Goal: Contribute content: Contribute content

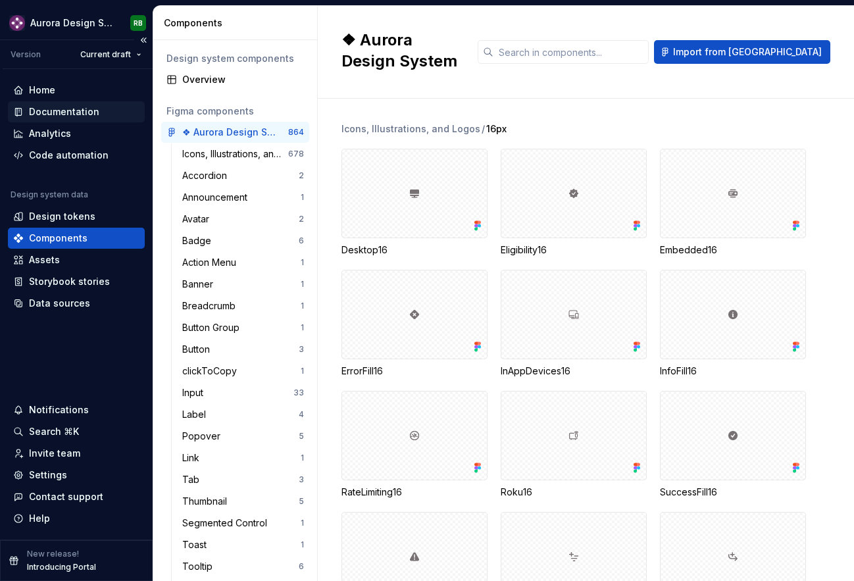
click at [101, 104] on div "Documentation" at bounding box center [76, 111] width 137 height 21
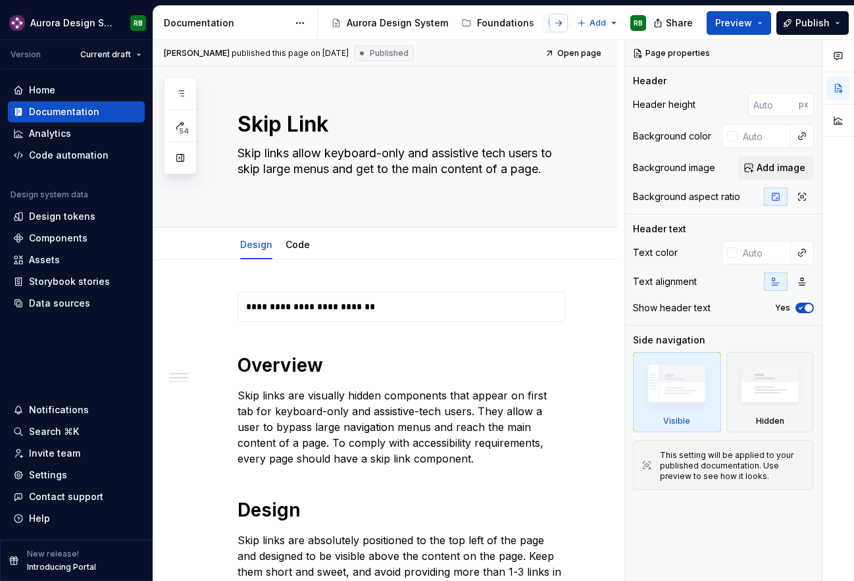
click at [553, 20] on button "button" at bounding box center [558, 23] width 18 height 18
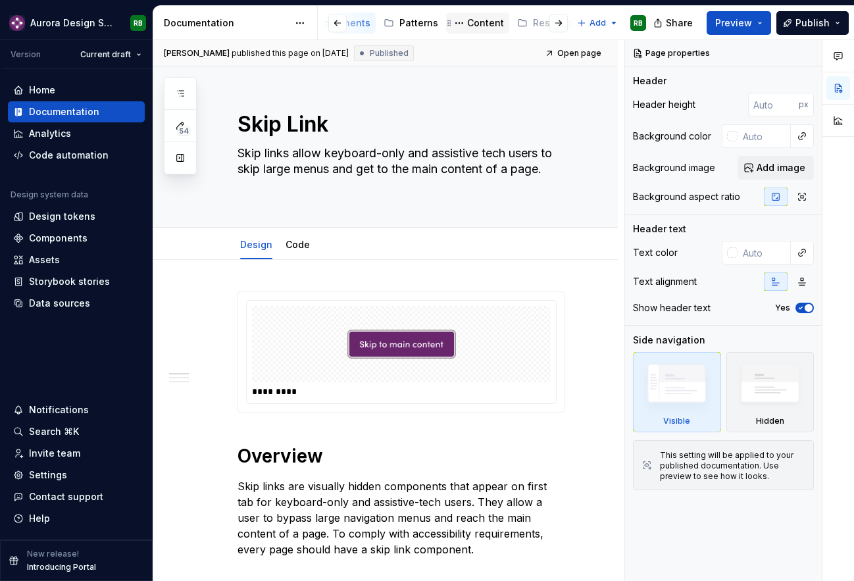
click at [485, 16] on div "Content" at bounding box center [477, 23] width 53 height 16
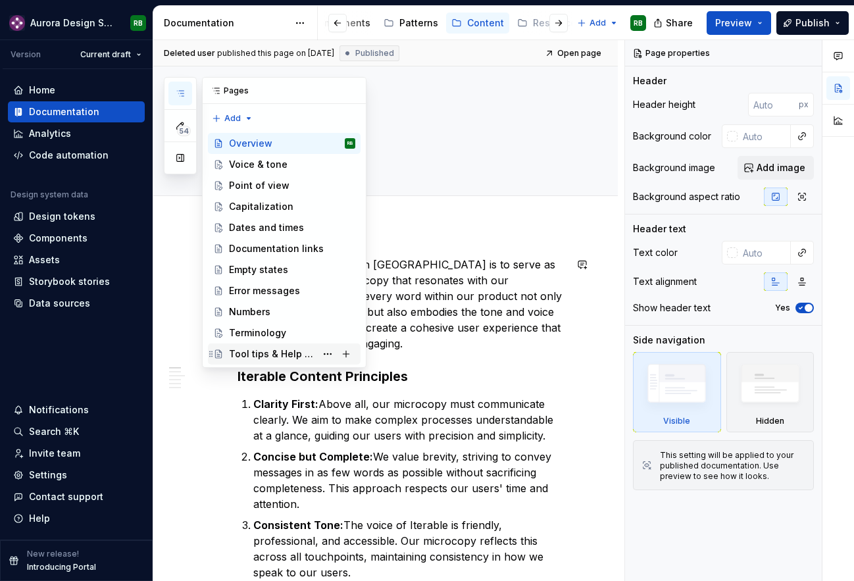
click at [308, 351] on div "Tool tips & Help tips" at bounding box center [272, 353] width 87 height 13
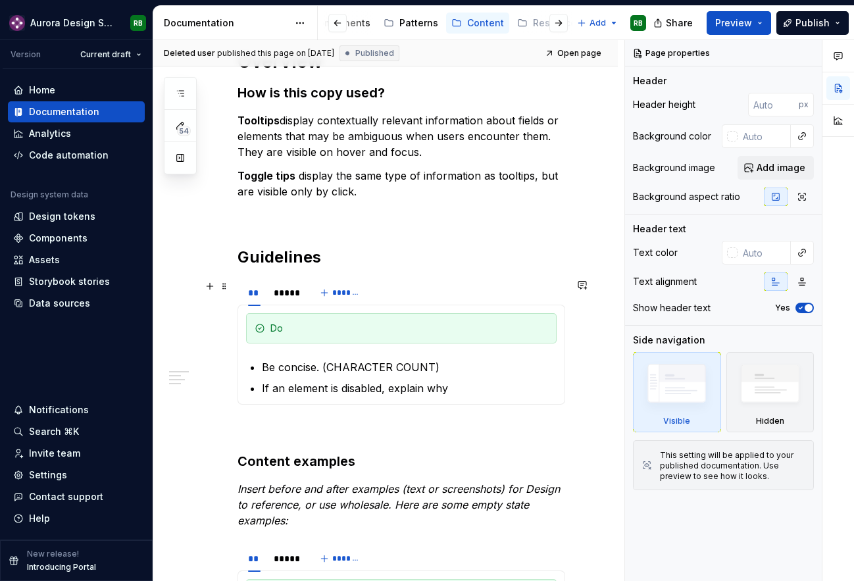
scroll to position [228, 0]
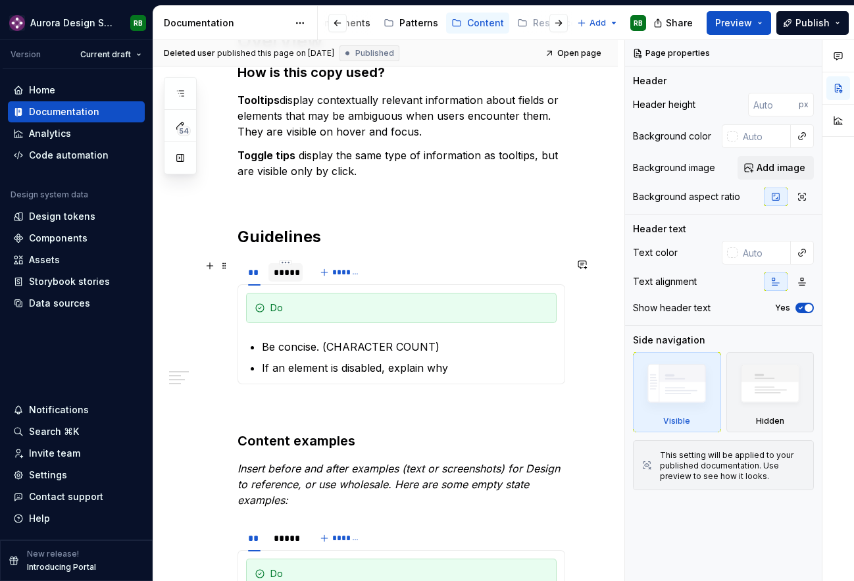
click at [283, 271] on div "*****" at bounding box center [286, 272] width 24 height 13
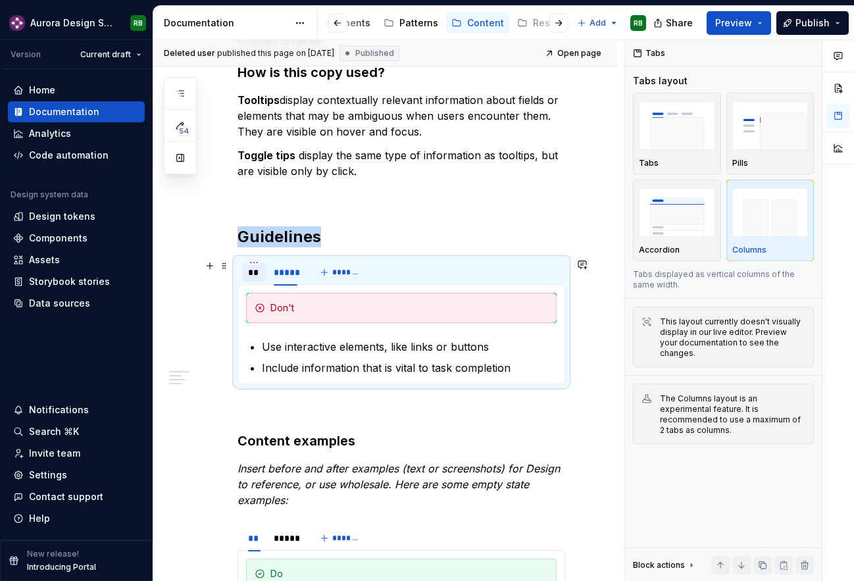
click at [258, 274] on div "**" at bounding box center [254, 272] width 12 height 13
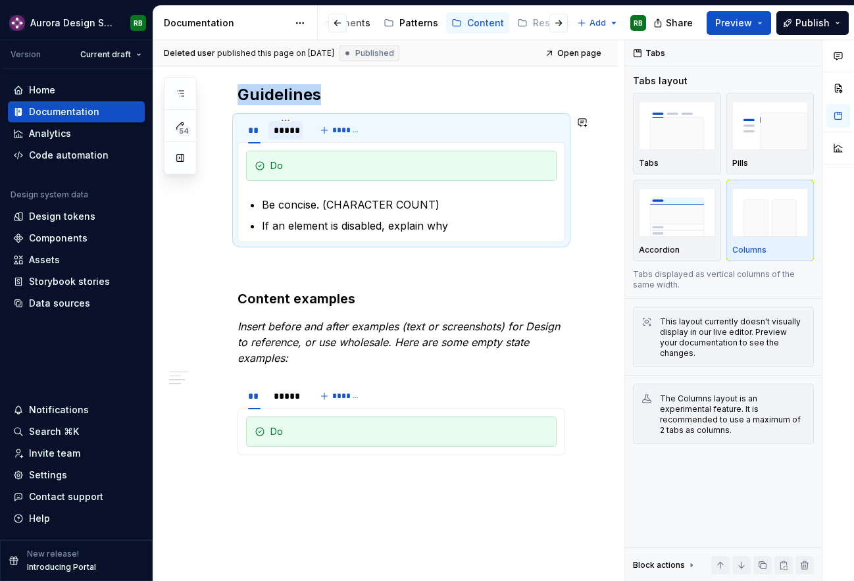
scroll to position [372, 0]
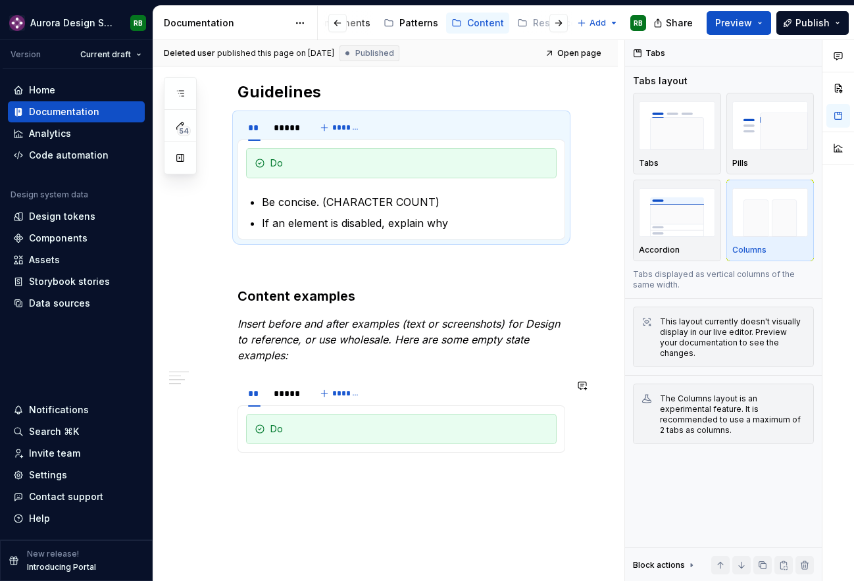
click at [293, 447] on div "Do Don't" at bounding box center [400, 428] width 327 height 47
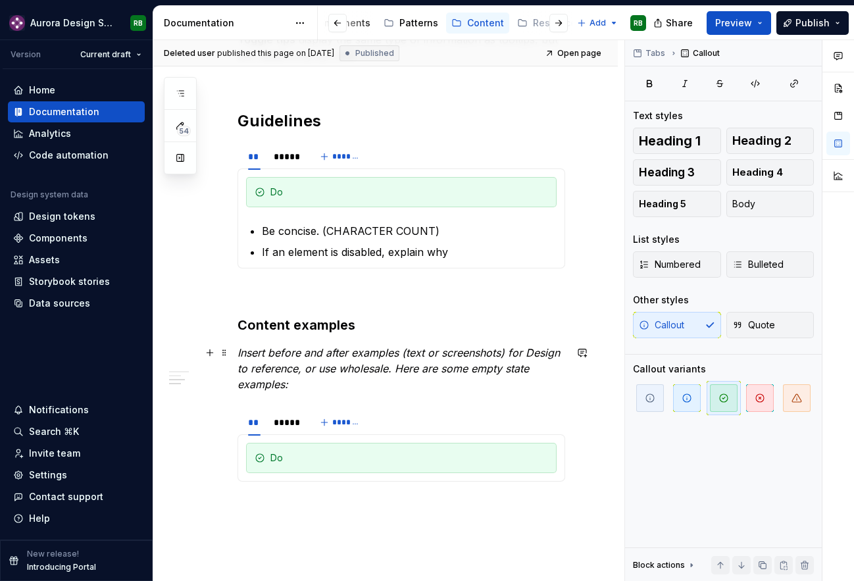
scroll to position [343, 0]
click at [293, 423] on div "*****" at bounding box center [286, 422] width 24 height 13
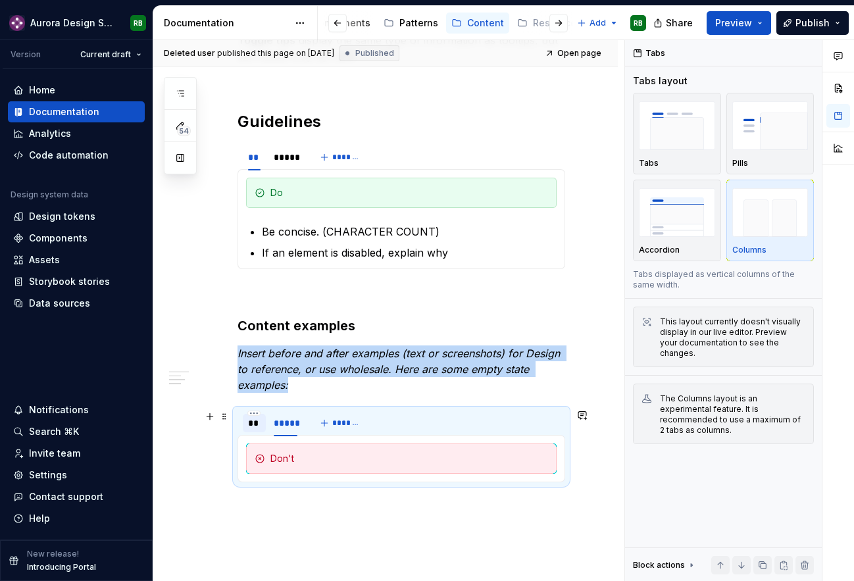
click at [263, 425] on div "**" at bounding box center [254, 423] width 23 height 18
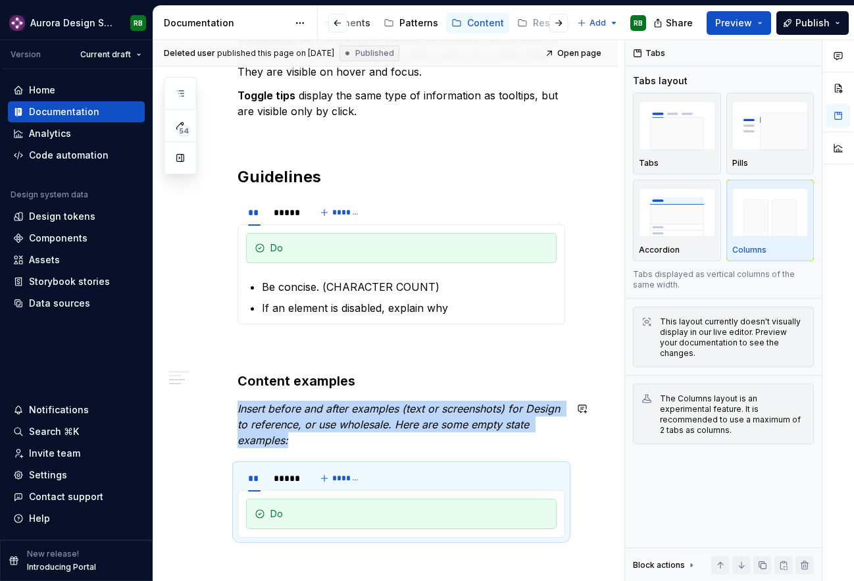
scroll to position [287, 0]
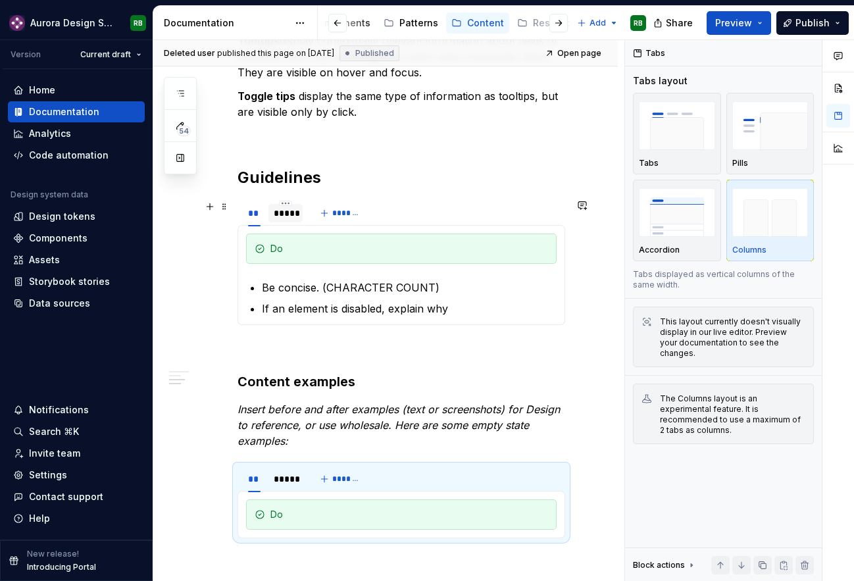
click at [296, 214] on div "*****" at bounding box center [286, 212] width 24 height 13
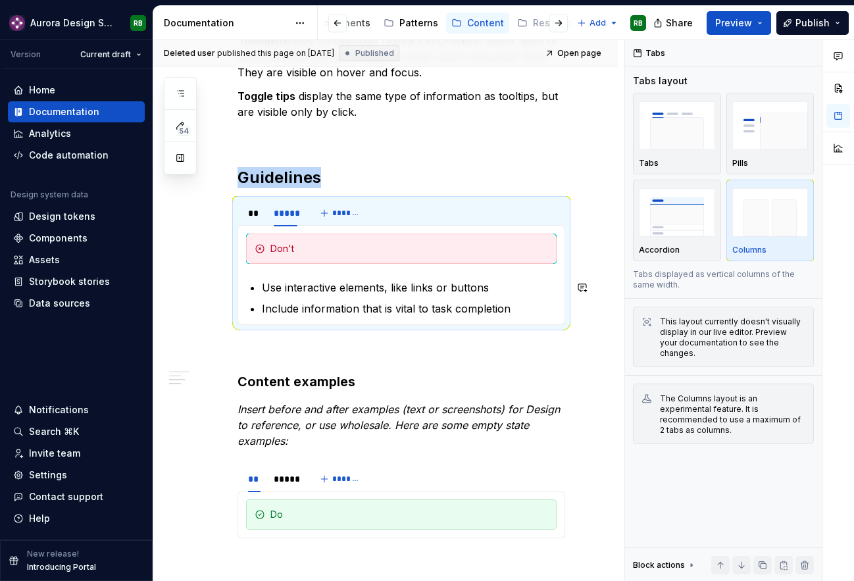
click at [515, 308] on p "Include information that is vital to task completion" at bounding box center [409, 309] width 295 height 16
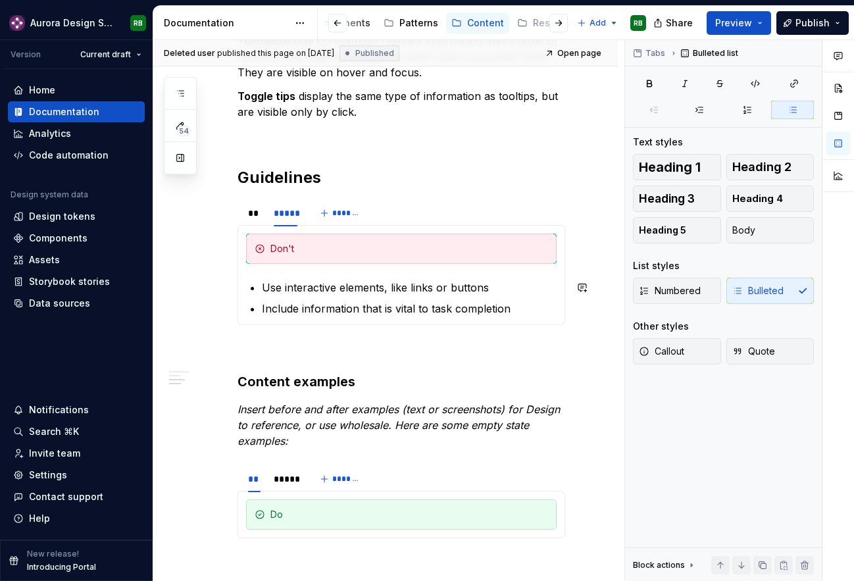
type textarea "*"
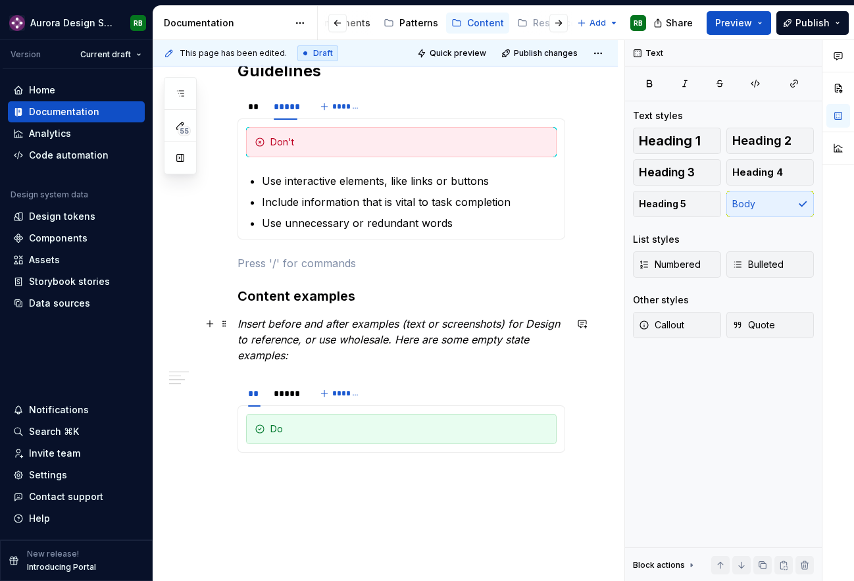
scroll to position [393, 0]
click at [299, 446] on div "Do Don't" at bounding box center [400, 428] width 327 height 47
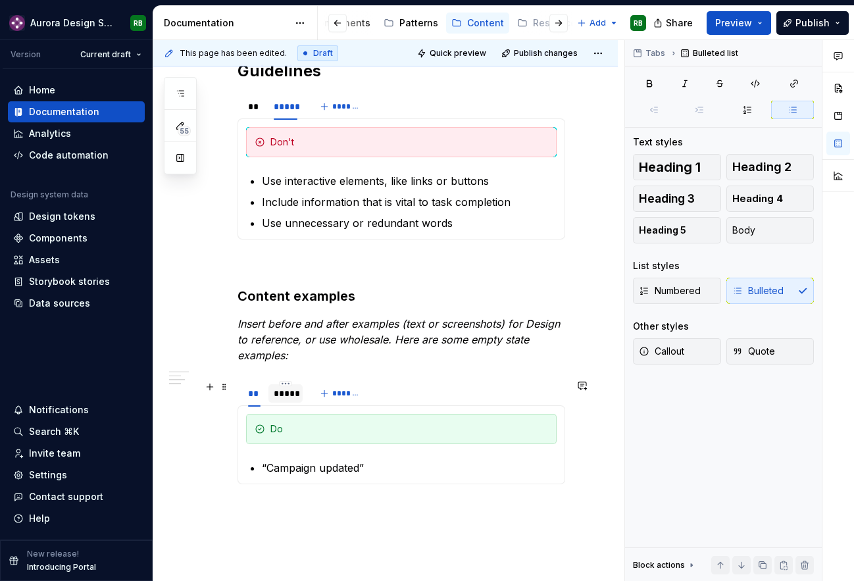
click at [289, 397] on div "*****" at bounding box center [286, 393] width 24 height 13
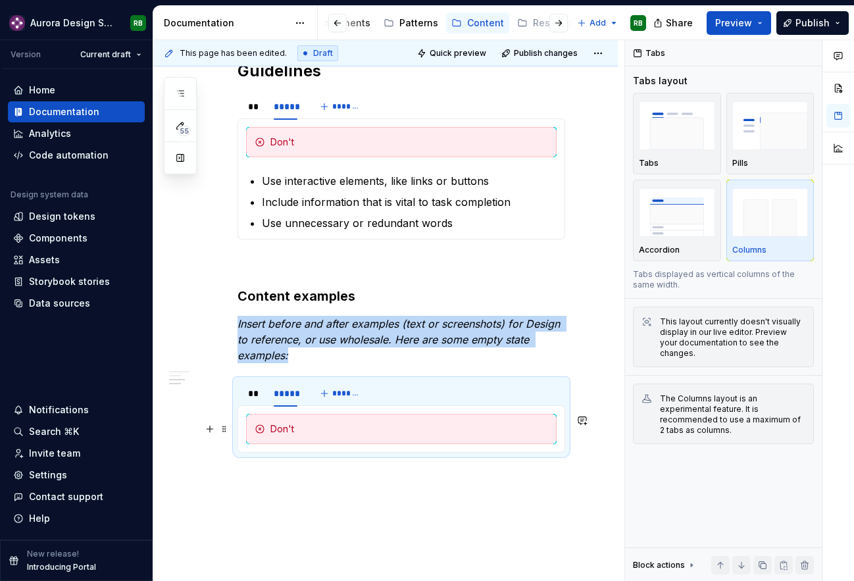
click at [308, 433] on div "Don't" at bounding box center [409, 428] width 278 height 13
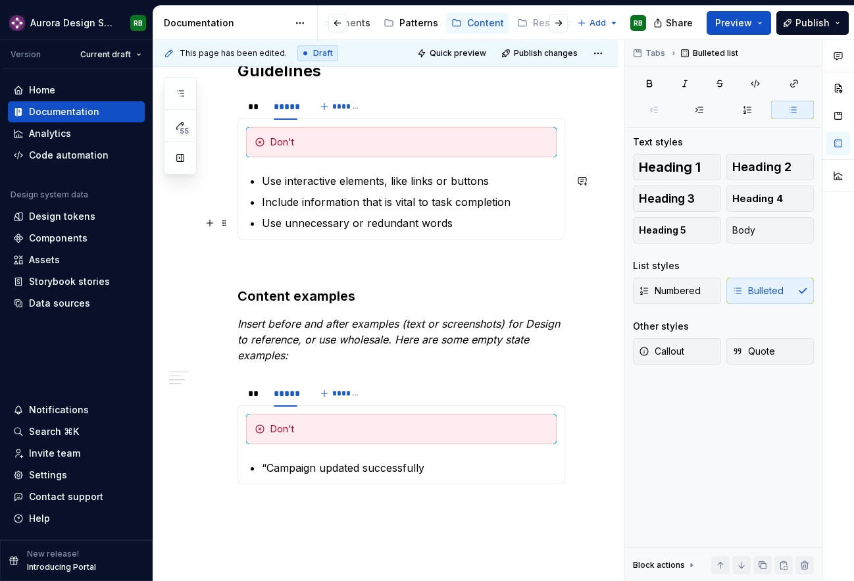
click at [485, 220] on p "Use unnecessary or redundant words" at bounding box center [409, 223] width 295 height 16
click at [248, 102] on div "**" at bounding box center [254, 106] width 12 height 13
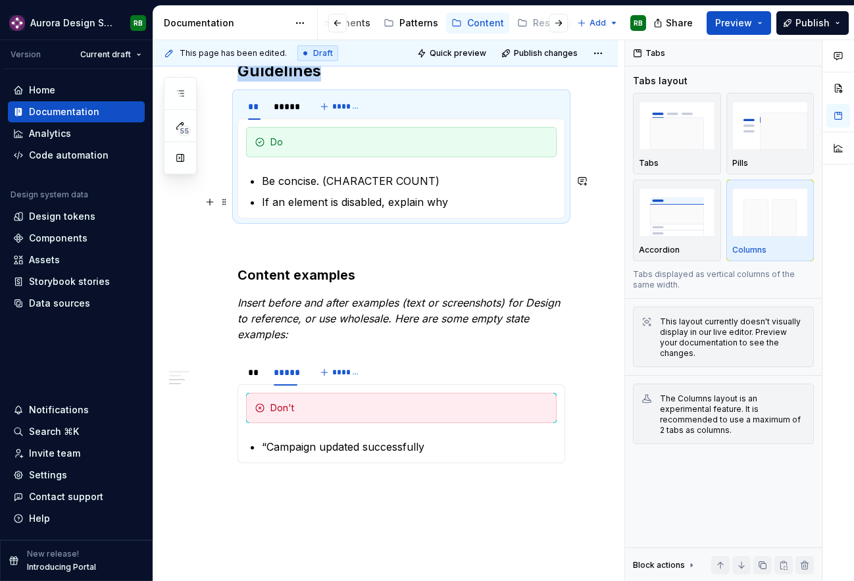
click at [466, 205] on p "If an element is disabled, explain why" at bounding box center [409, 202] width 295 height 16
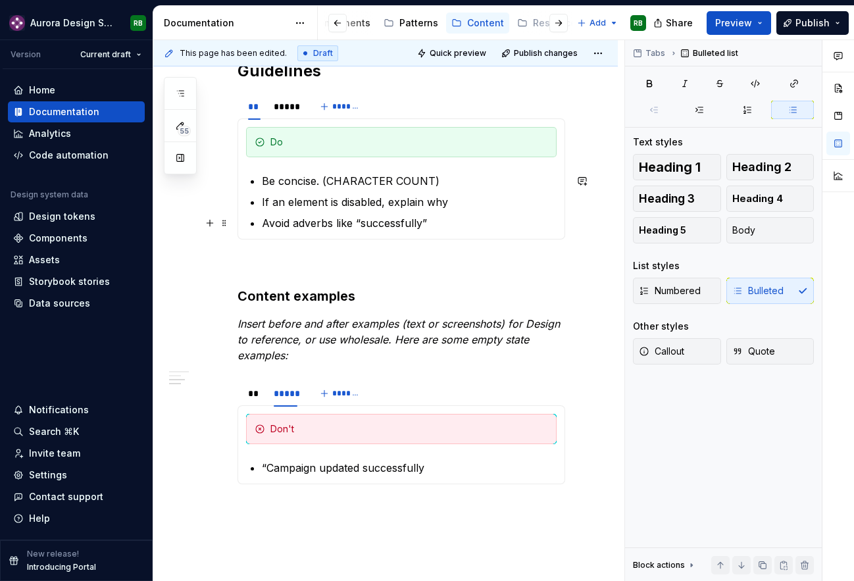
drag, startPoint x: 329, startPoint y: 220, endPoint x: 441, endPoint y: 215, distance: 111.9
click at [441, 215] on p "Avoid adverbs like “successfully”" at bounding box center [409, 223] width 295 height 16
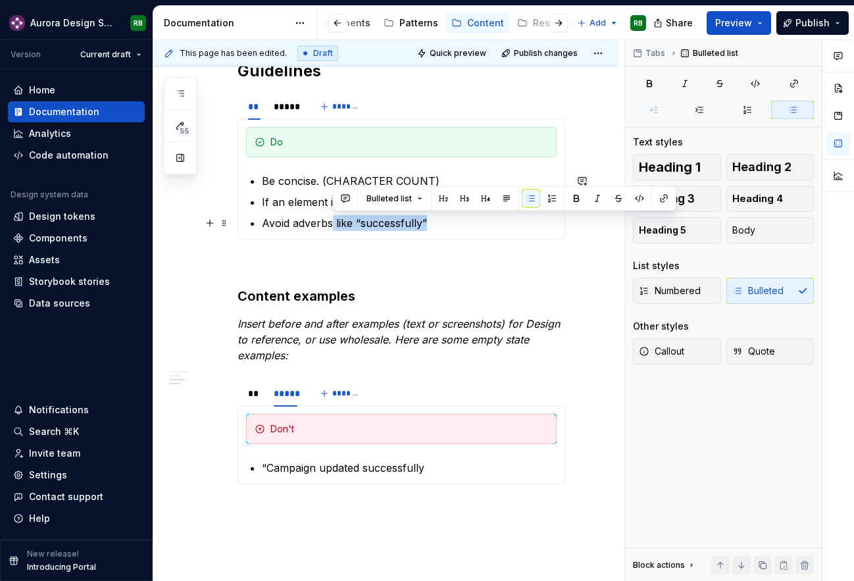
drag, startPoint x: 432, startPoint y: 224, endPoint x: 333, endPoint y: 227, distance: 99.4
click at [333, 227] on p "Avoid adverbs like “successfully”" at bounding box center [409, 223] width 295 height 16
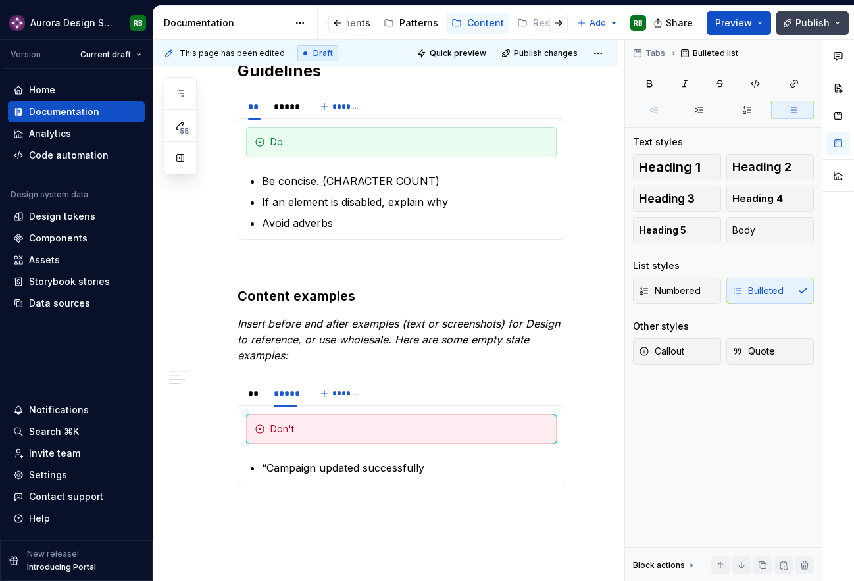
click at [814, 15] on button "Publish" at bounding box center [812, 23] width 72 height 24
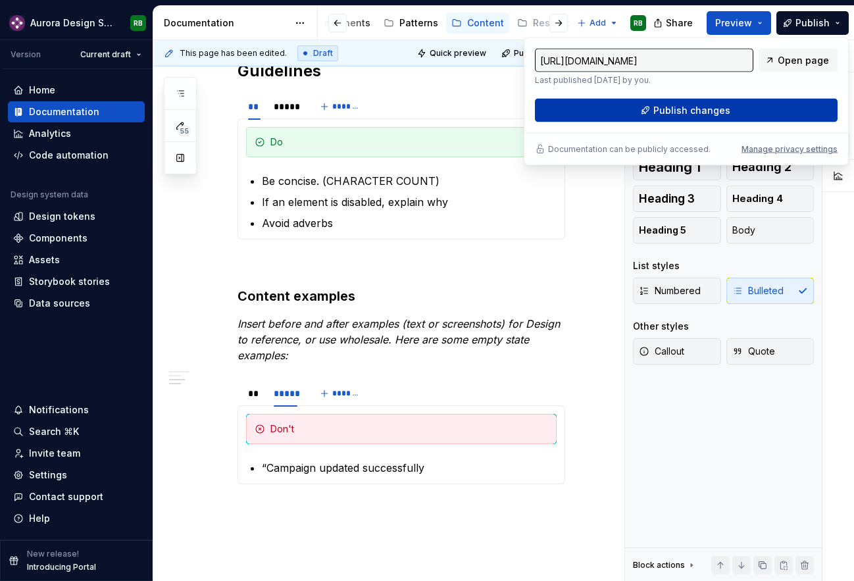
click at [692, 112] on span "Publish changes" at bounding box center [691, 110] width 77 height 13
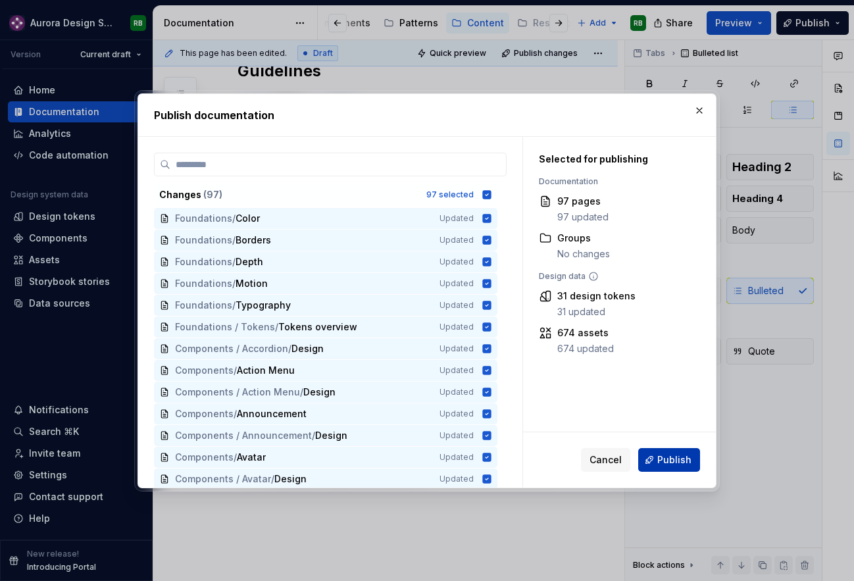
click at [666, 462] on span "Publish" at bounding box center [674, 459] width 34 height 13
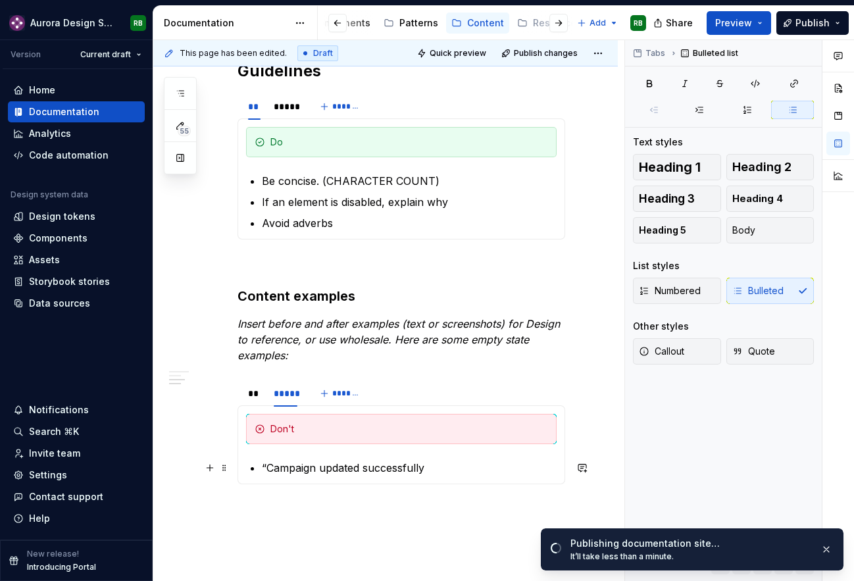
click at [434, 464] on p "“Campaign updated successfully" at bounding box center [409, 468] width 295 height 16
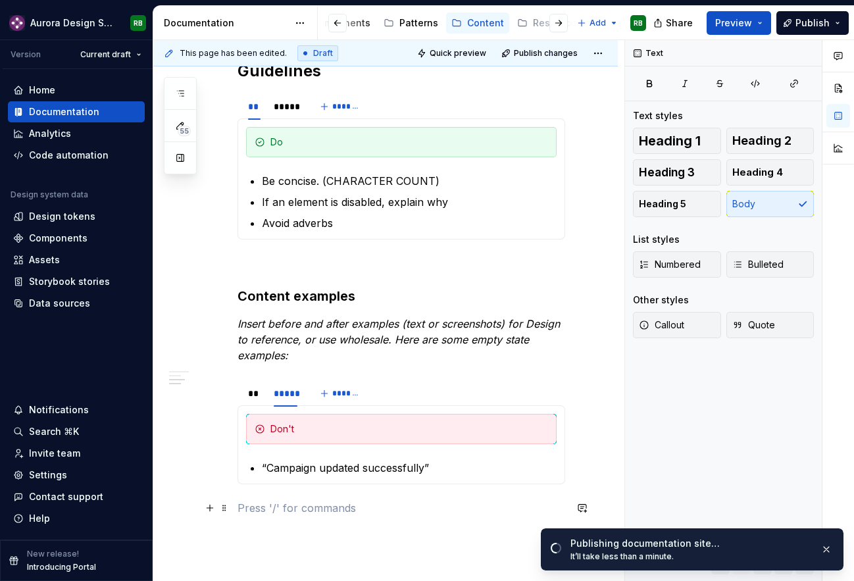
click at [491, 504] on p at bounding box center [400, 508] width 327 height 16
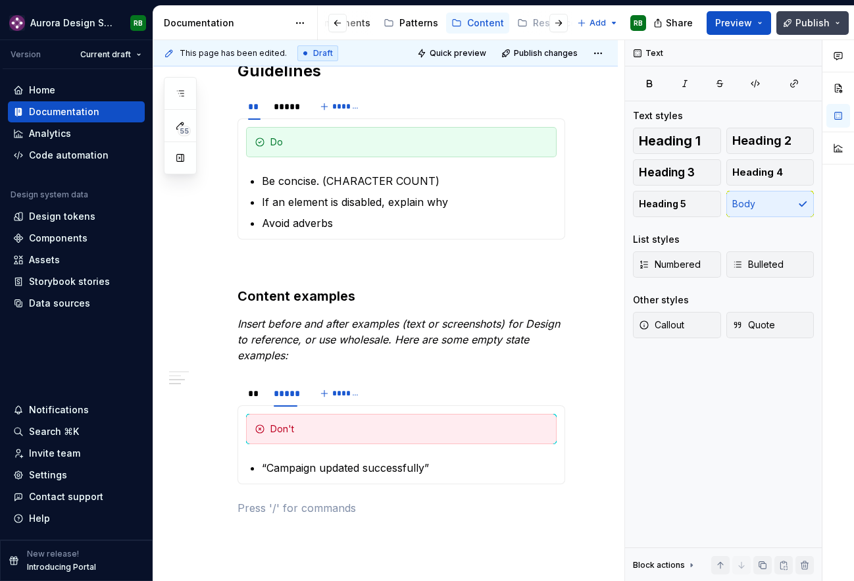
click at [800, 23] on span "Publish" at bounding box center [812, 22] width 34 height 13
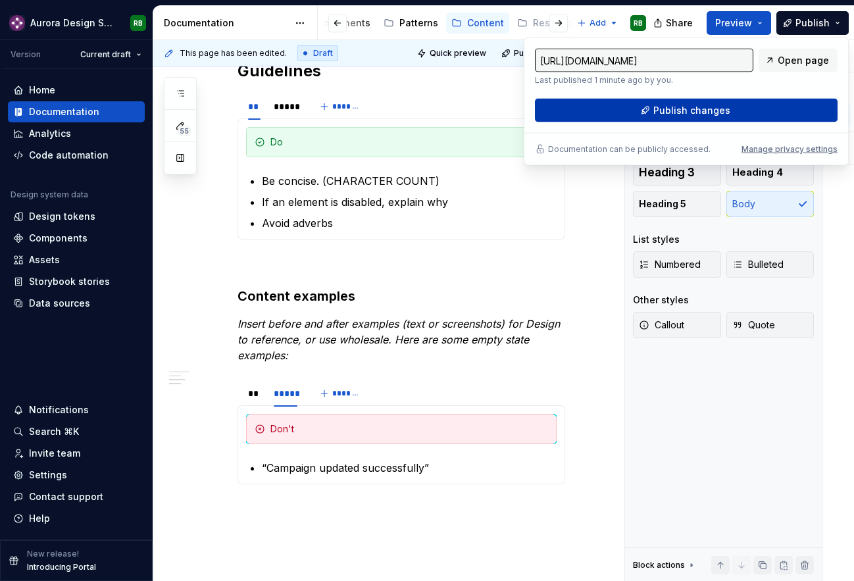
click at [771, 108] on button "Publish changes" at bounding box center [686, 111] width 302 height 24
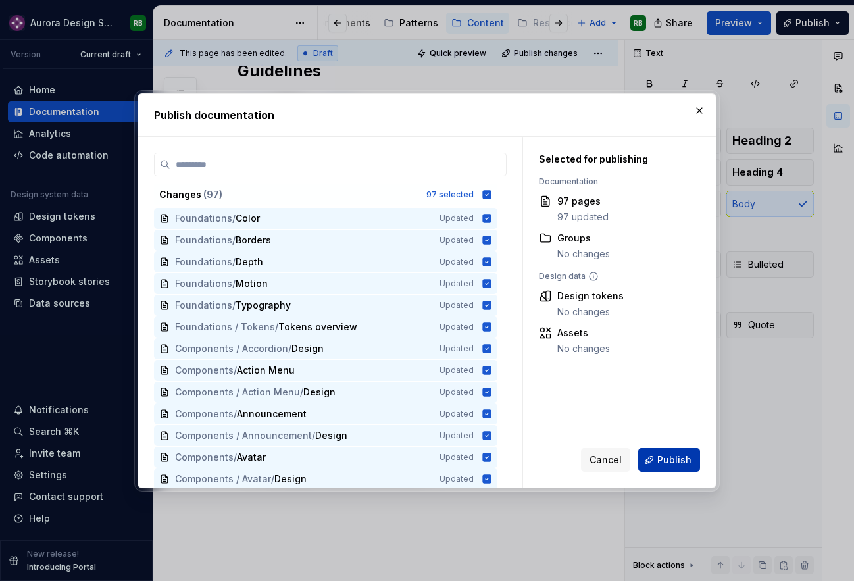
click at [664, 452] on button "Publish" at bounding box center [669, 460] width 62 height 24
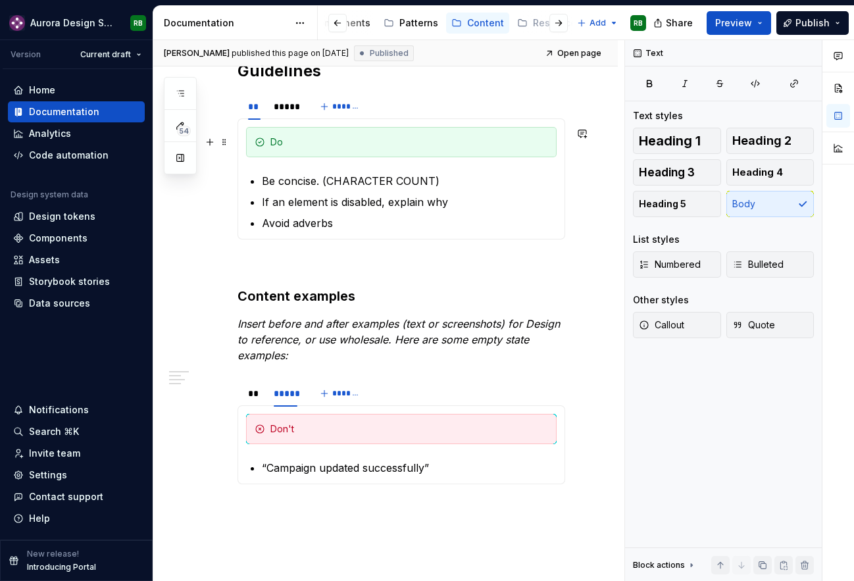
scroll to position [0, 0]
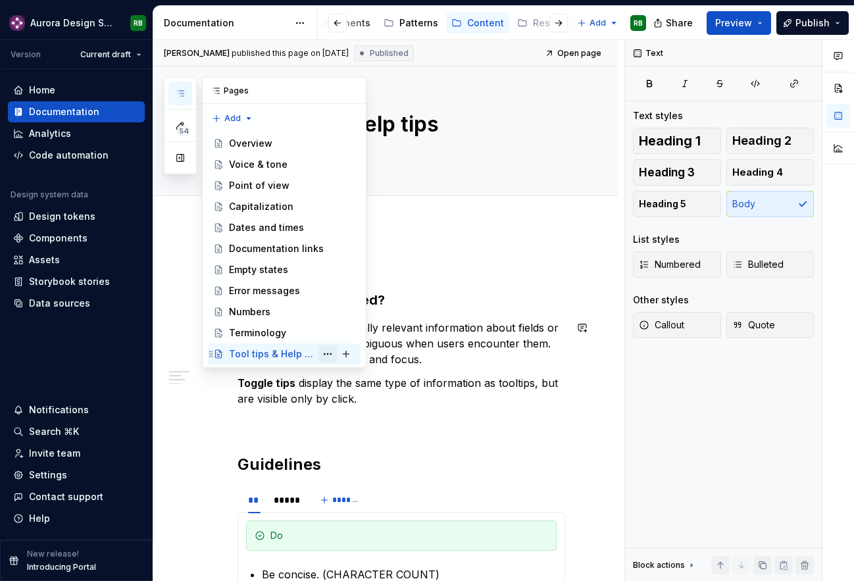
click at [329, 350] on button "Page tree" at bounding box center [327, 354] width 18 height 18
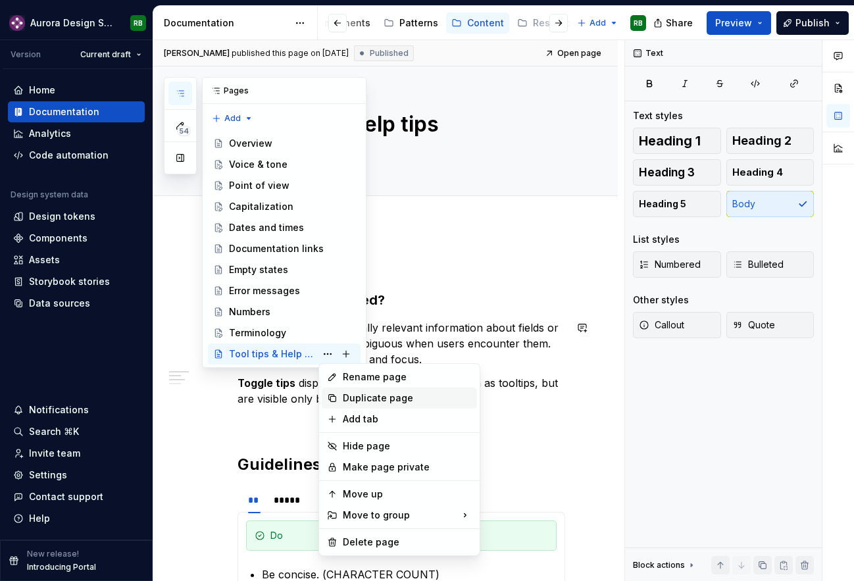
click at [350, 400] on div "Duplicate page" at bounding box center [407, 397] width 129 height 13
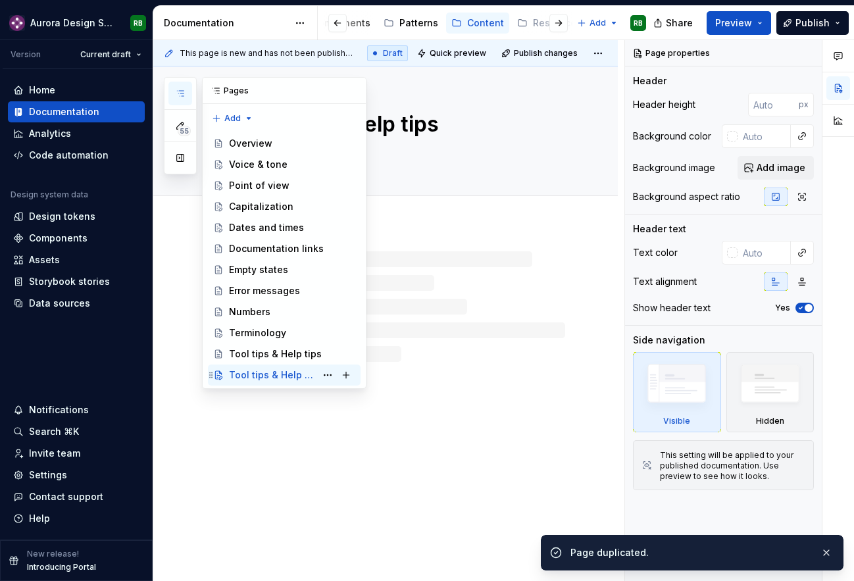
click at [268, 374] on div "Tool tips & Help tips" at bounding box center [272, 374] width 87 height 13
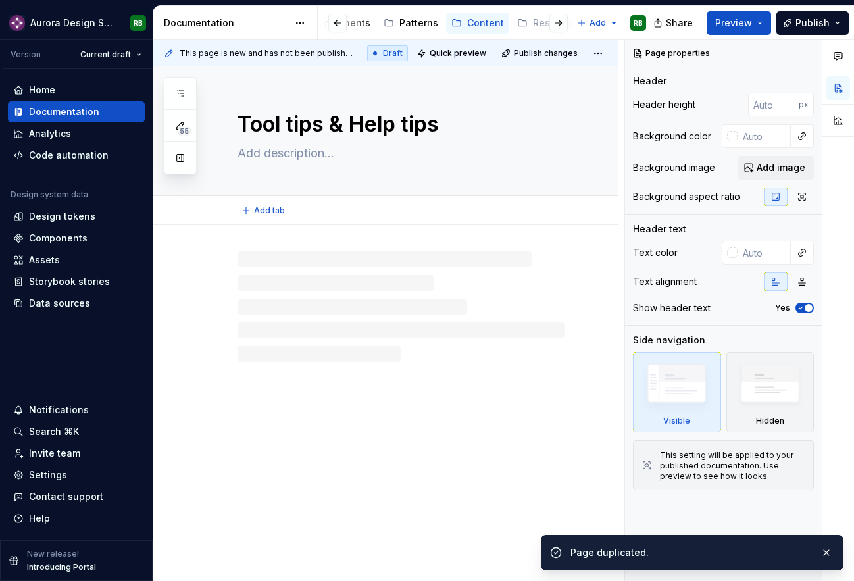
click at [347, 118] on textarea "Tool tips & Help tips" at bounding box center [398, 125] width 327 height 32
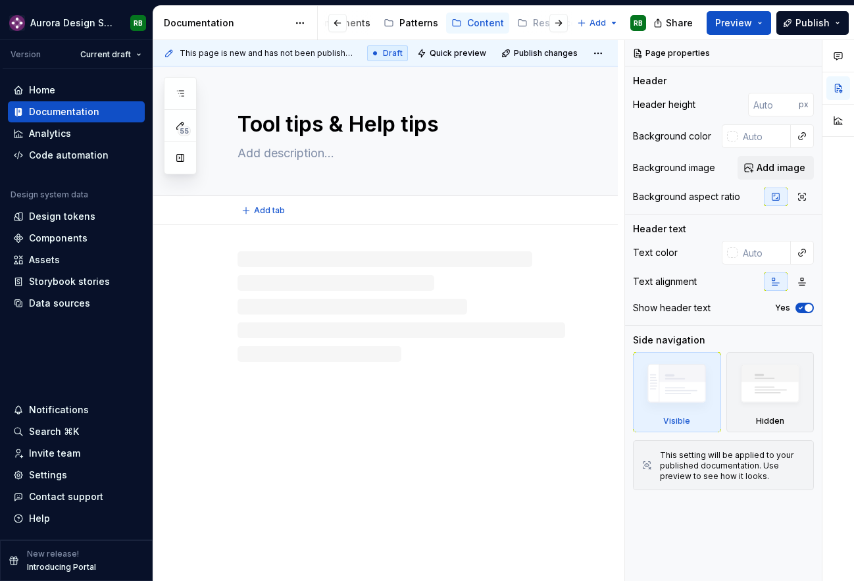
click at [347, 118] on textarea "Tool tips & Help tips" at bounding box center [398, 125] width 327 height 32
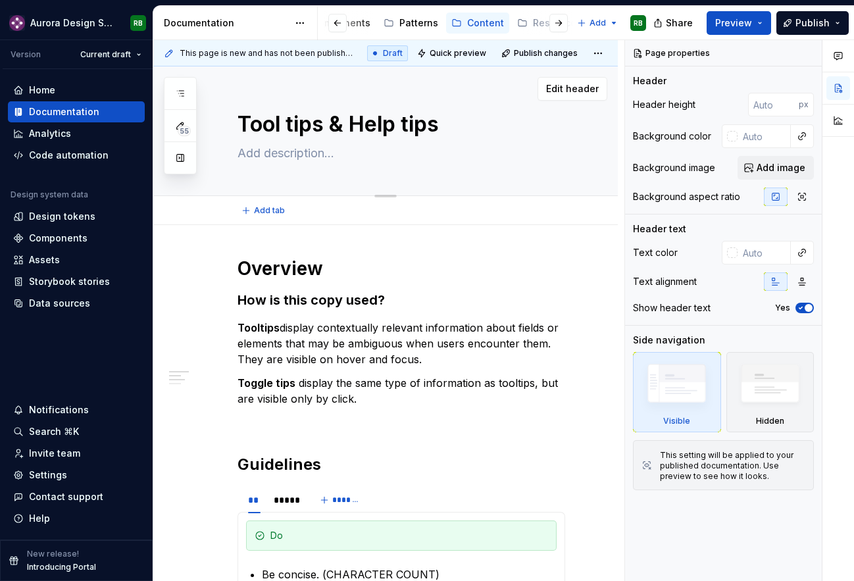
type textarea "*"
type textarea "B"
type textarea "*"
type textarea "Br"
type textarea "*"
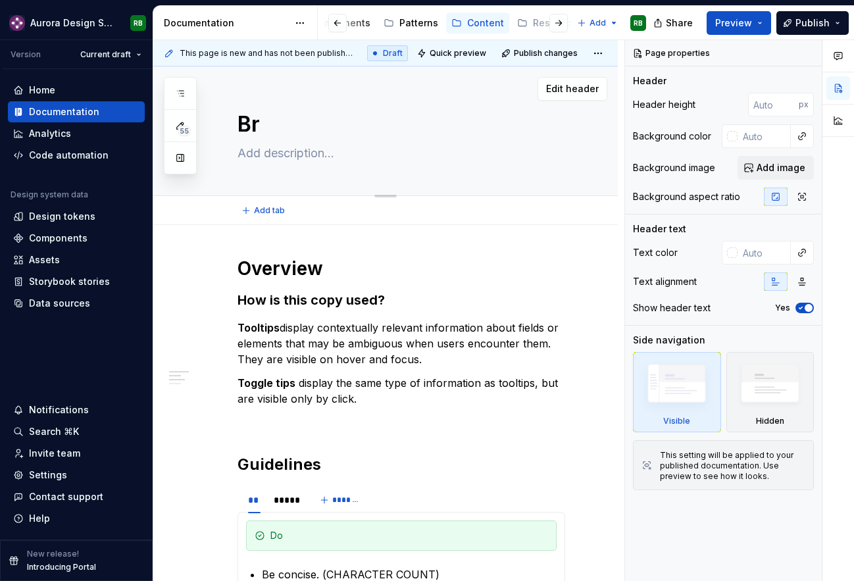
type textarea "Bre"
type textarea "*"
type textarea "Brea"
type textarea "*"
type textarea "Bread"
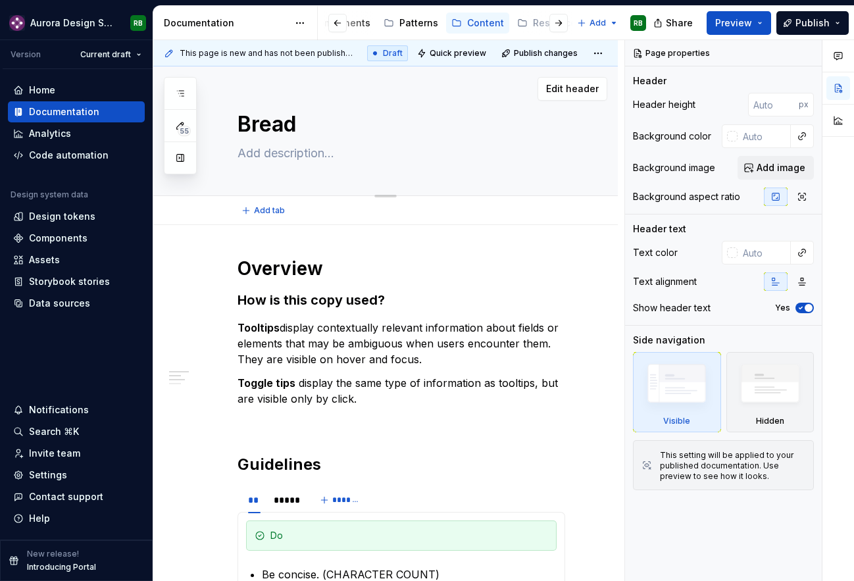
type textarea "*"
type textarea "Breadc"
type textarea "*"
type textarea "Breadcru"
type textarea "*"
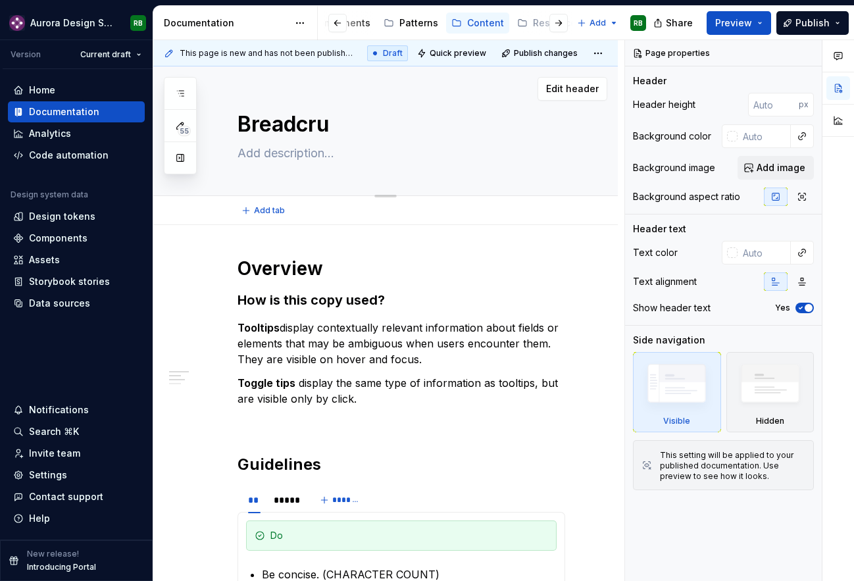
type textarea "Breadcrum"
type textarea "*"
type textarea "Breadcrumb"
type textarea "*"
type textarea "Breadcrumbs"
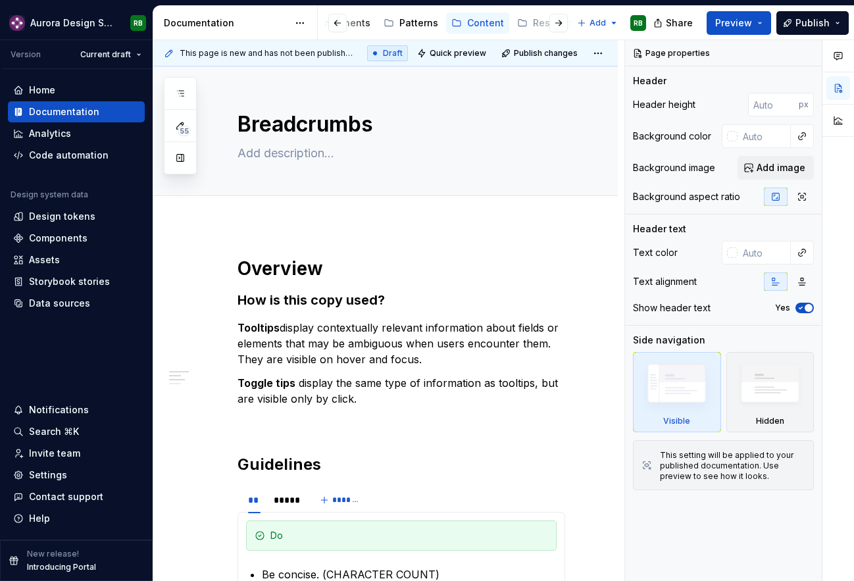
type textarea "*"
type textarea "Breadcrumbs"
click at [330, 332] on p "Tooltips display contextually relevant information about fields or elements tha…" at bounding box center [400, 343] width 327 height 47
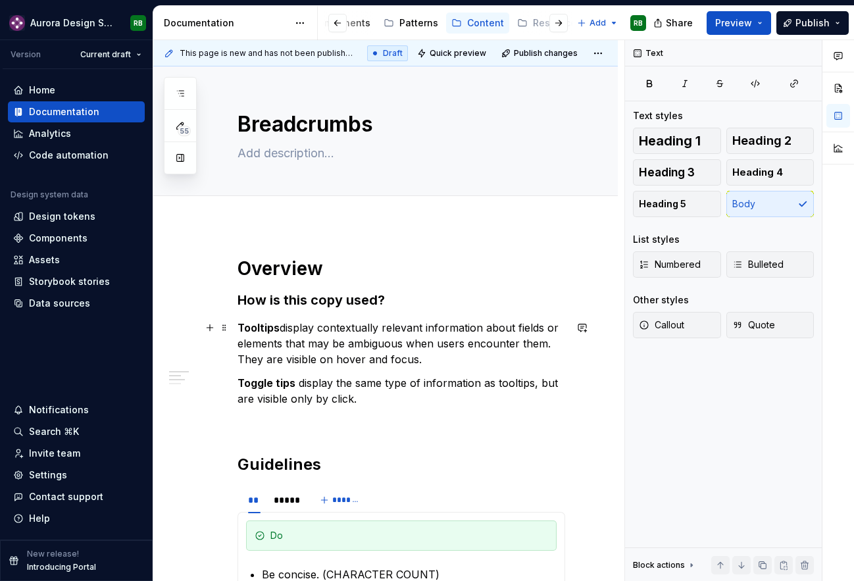
type textarea "*"
click at [256, 329] on strong "Tooltips" at bounding box center [258, 327] width 42 height 13
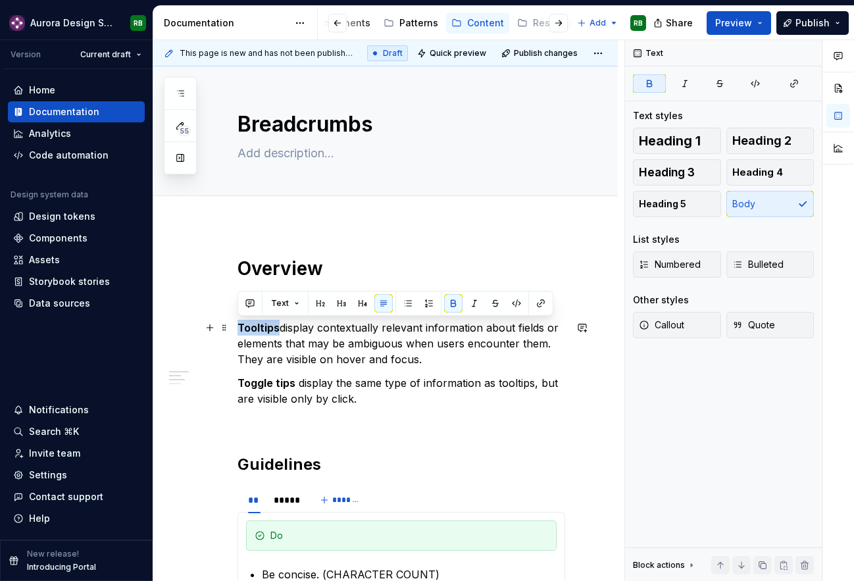
click at [256, 329] on strong "Tooltips" at bounding box center [258, 327] width 42 height 13
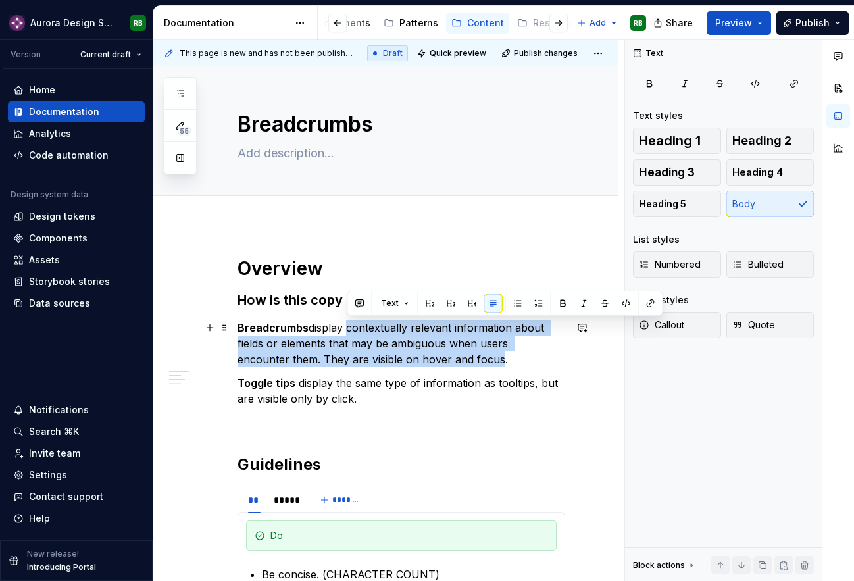
drag, startPoint x: 444, startPoint y: 360, endPoint x: 347, endPoint y: 330, distance: 101.7
click at [347, 330] on p "Breadcrumbs display contextually relevant information about fields or elements …" at bounding box center [400, 343] width 327 height 47
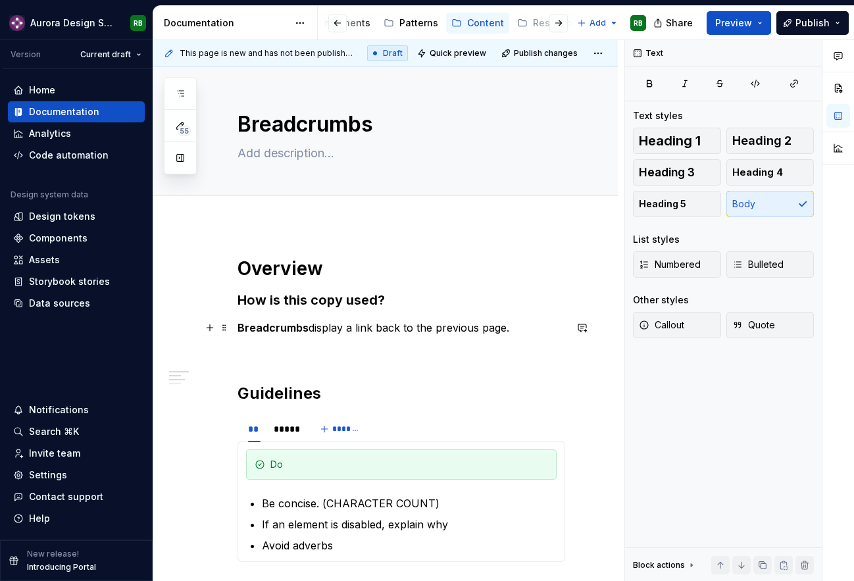
click at [432, 337] on div "Overview How is this copy used? Breadcrumbs display a link back to the previous…" at bounding box center [400, 546] width 327 height 581
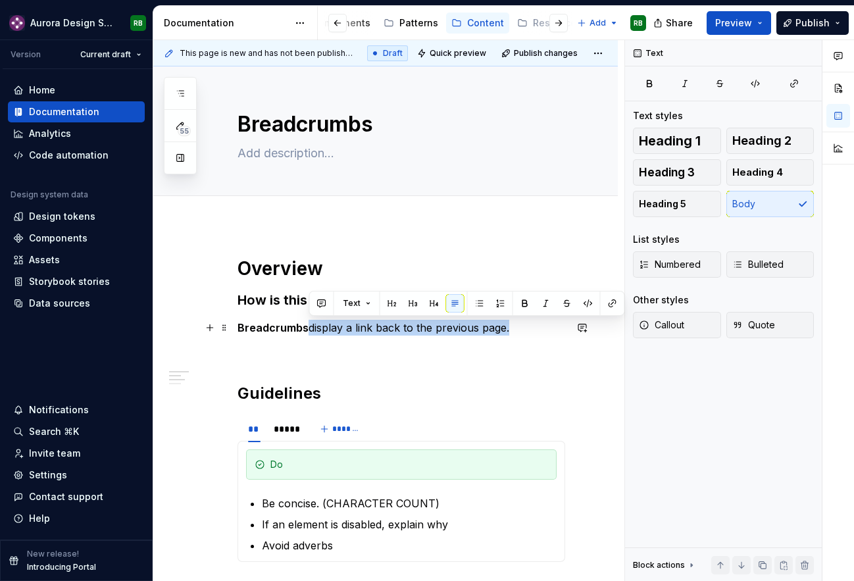
drag, startPoint x: 525, startPoint y: 326, endPoint x: 308, endPoint y: 321, distance: 217.1
click at [308, 321] on p "Breadcrumbs display a link back to the previous page." at bounding box center [400, 328] width 327 height 16
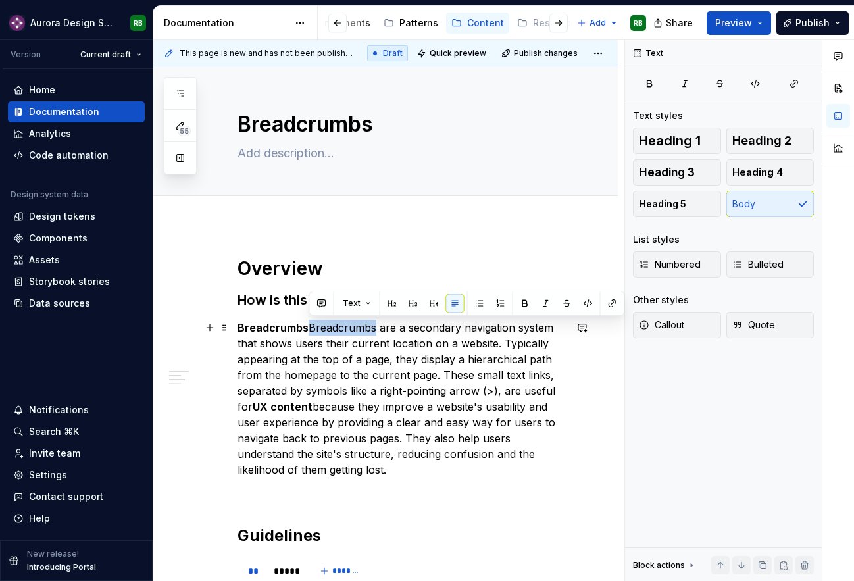
drag, startPoint x: 308, startPoint y: 324, endPoint x: 375, endPoint y: 322, distance: 66.4
click at [375, 322] on p "Breadcrumbs Breadcrumbs are a secondary navigation system that shows users thei…" at bounding box center [400, 399] width 327 height 158
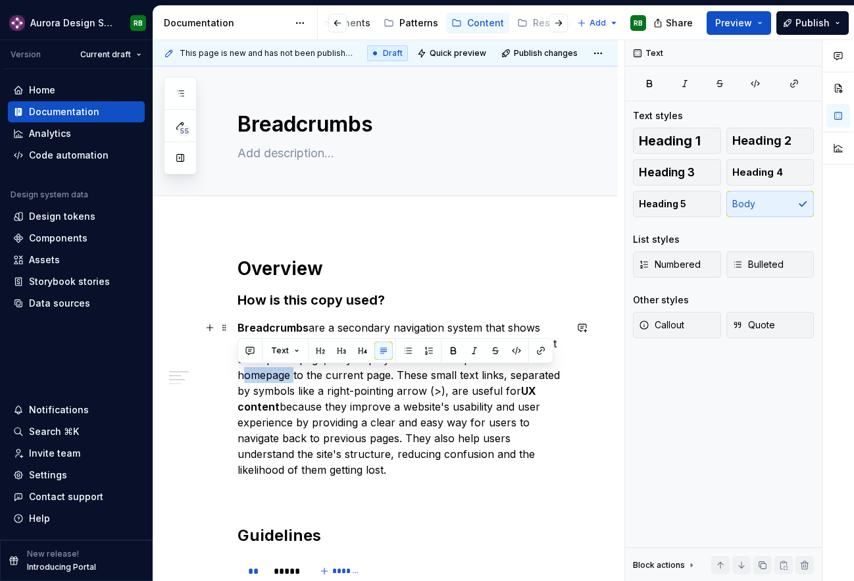
drag, startPoint x: 291, startPoint y: 377, endPoint x: 239, endPoint y: 375, distance: 52.6
click at [239, 375] on p "Breadcrumbs are a secondary navigation system that shows users their current lo…" at bounding box center [400, 399] width 327 height 158
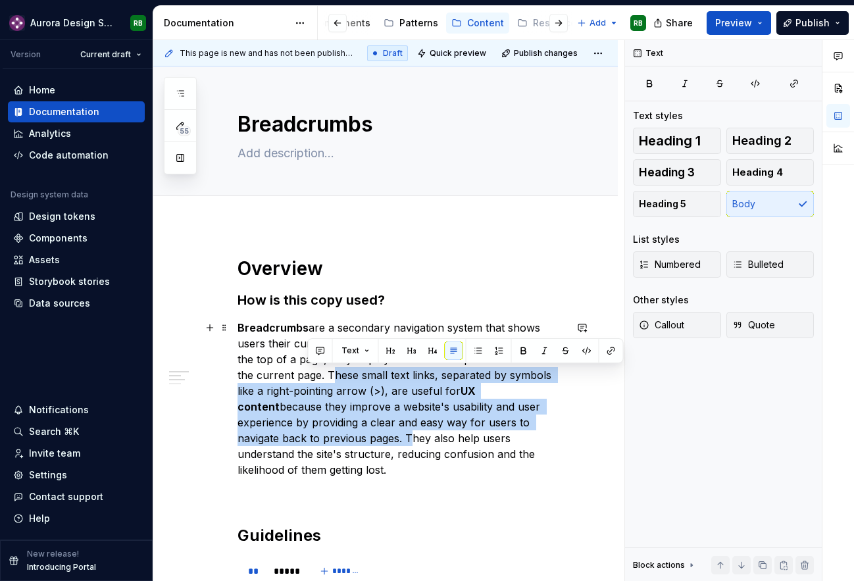
drag, startPoint x: 309, startPoint y: 377, endPoint x: 564, endPoint y: 419, distance: 257.9
click at [564, 419] on p "Breadcrumbs are a secondary navigation system that shows users their current lo…" at bounding box center [400, 399] width 327 height 158
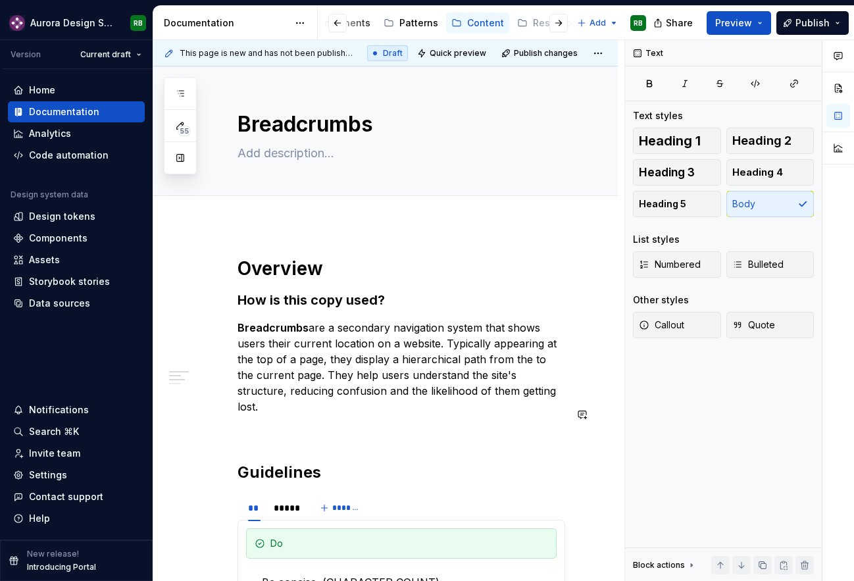
click at [456, 404] on div "Overview How is this copy used? Breadcrumbs are a secondary navigation system t…" at bounding box center [400, 586] width 327 height 660
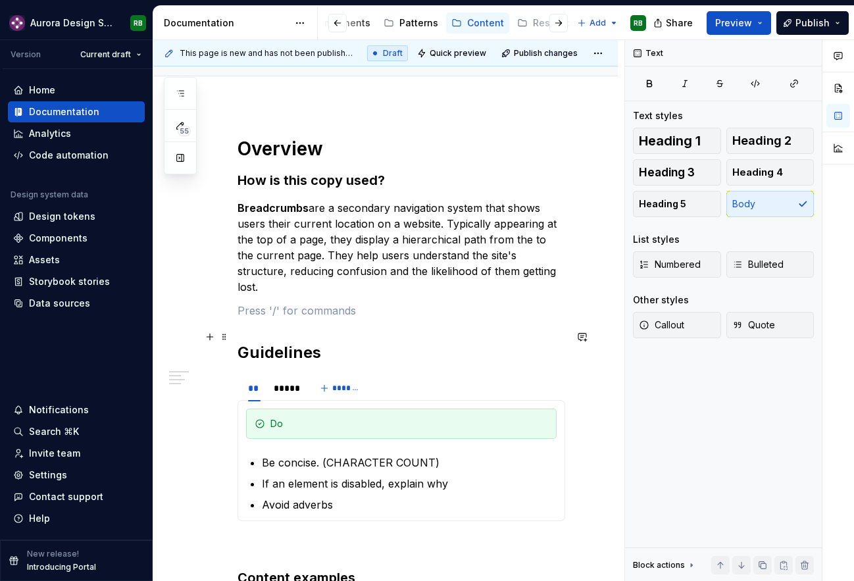
scroll to position [140, 0]
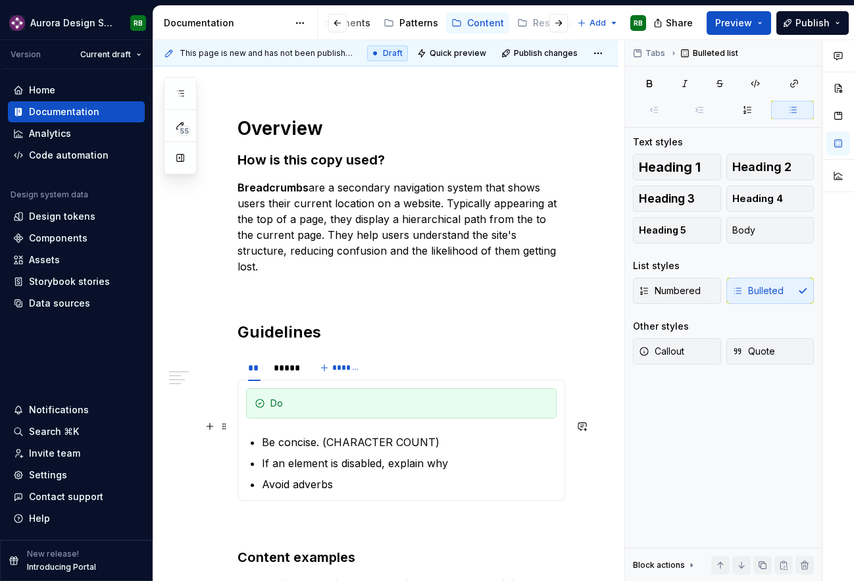
drag, startPoint x: 324, startPoint y: 427, endPoint x: 434, endPoint y: 426, distance: 109.8
click at [434, 434] on p "Be concise. (CHARACTER COUNT)" at bounding box center [409, 442] width 295 height 16
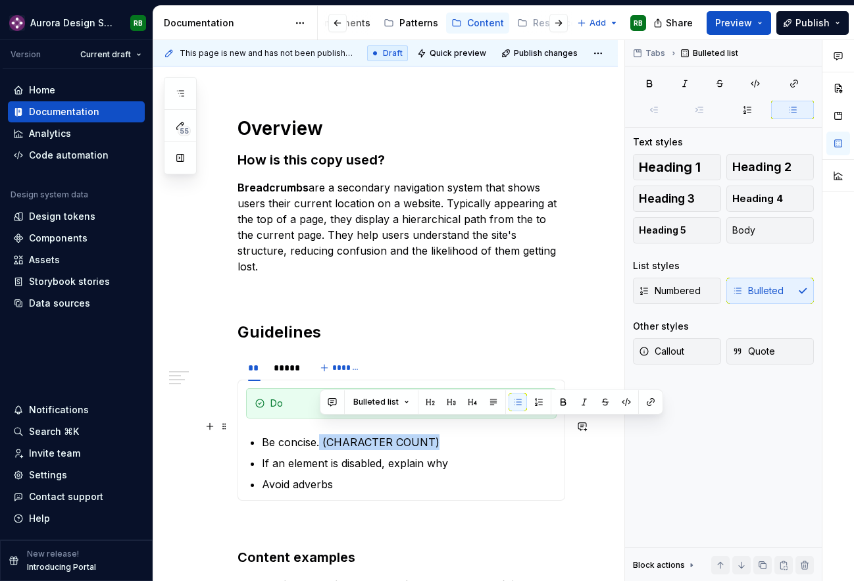
drag, startPoint x: 441, startPoint y: 427, endPoint x: 320, endPoint y: 425, distance: 121.0
click at [320, 434] on p "Be concise. (CHARACTER COUNT)" at bounding box center [409, 442] width 295 height 16
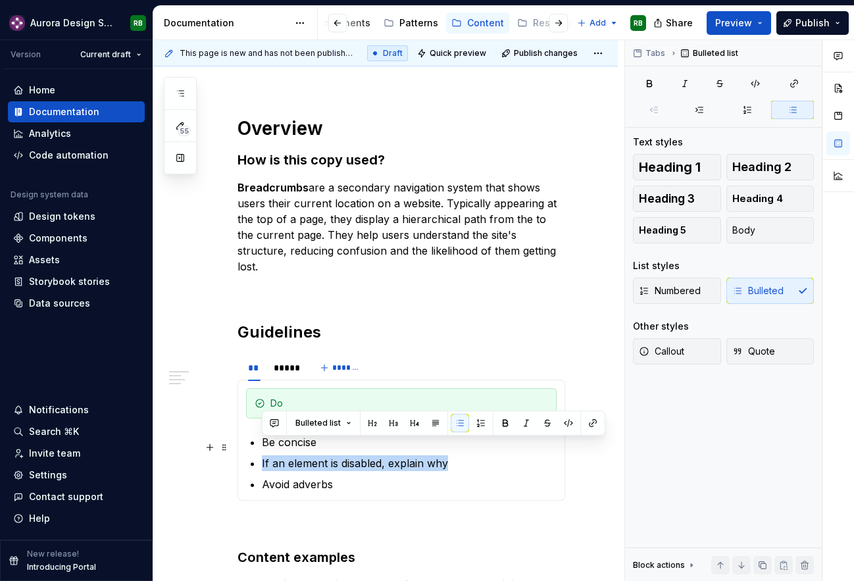
drag, startPoint x: 456, startPoint y: 450, endPoint x: 243, endPoint y: 447, distance: 213.1
click at [243, 447] on div "Do Be concise If an element is disabled, explain why Avoid adverbs Don't Use in…" at bounding box center [400, 439] width 327 height 121
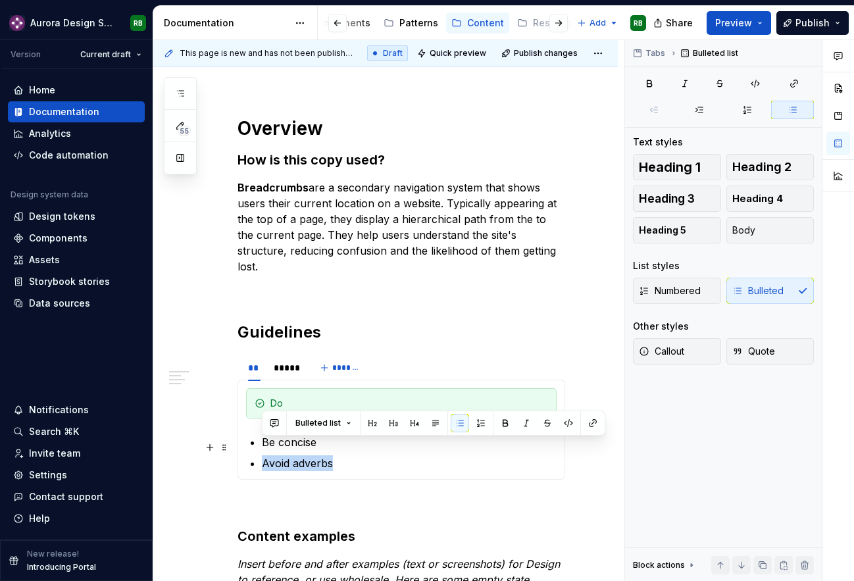
drag, startPoint x: 330, startPoint y: 450, endPoint x: 248, endPoint y: 448, distance: 82.2
click at [248, 448] on section-item-column "Do Be concise Avoid adverbs" at bounding box center [401, 429] width 310 height 83
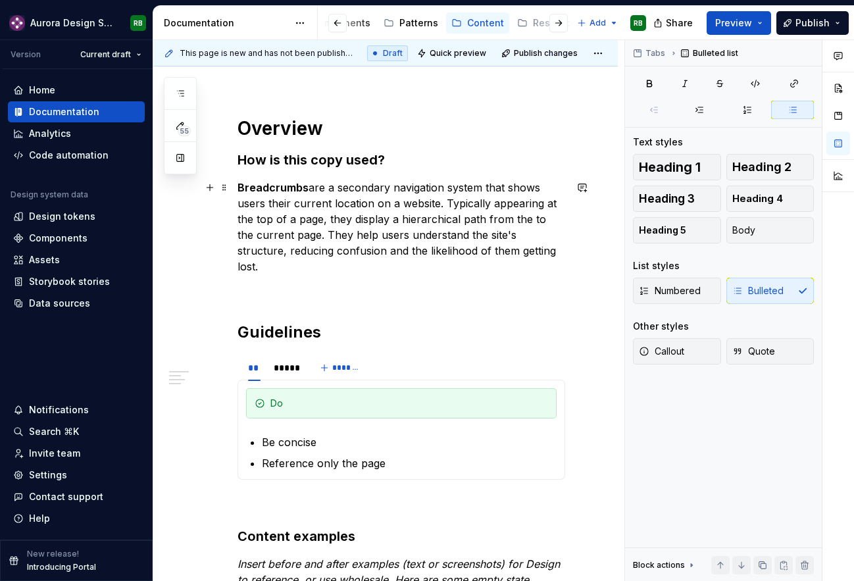
click at [535, 248] on p "Breadcrumbs are a secondary navigation system that shows users their current lo…" at bounding box center [400, 227] width 327 height 95
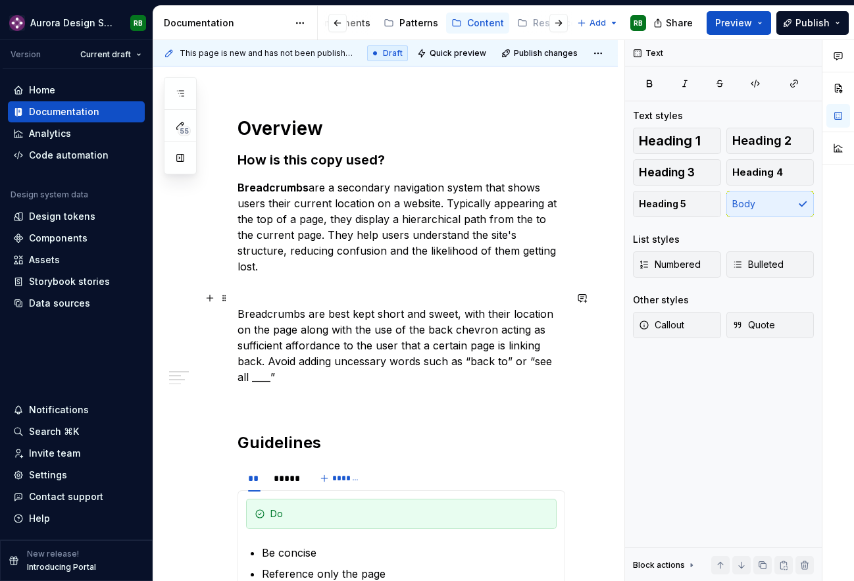
click at [505, 344] on p "Breadcrumbs are best kept short and sweet, with their location on the page alon…" at bounding box center [400, 345] width 327 height 79
click at [346, 344] on p "Breadcrumbs are best kept short and sweet, with their location on the page alon…" at bounding box center [400, 345] width 327 height 79
click at [348, 370] on div "Overview How is this copy used? Breadcrumbs are a secondary navigation system t…" at bounding box center [400, 491] width 327 height 750
click at [343, 359] on p "Breadcrumbs are best kept short and sweet, with their location on the page alon…" at bounding box center [400, 345] width 327 height 79
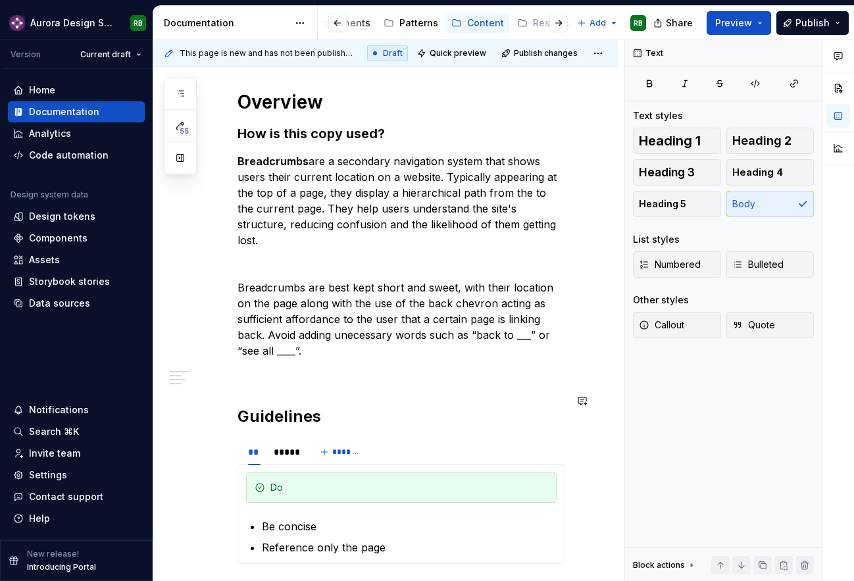
scroll to position [246, 0]
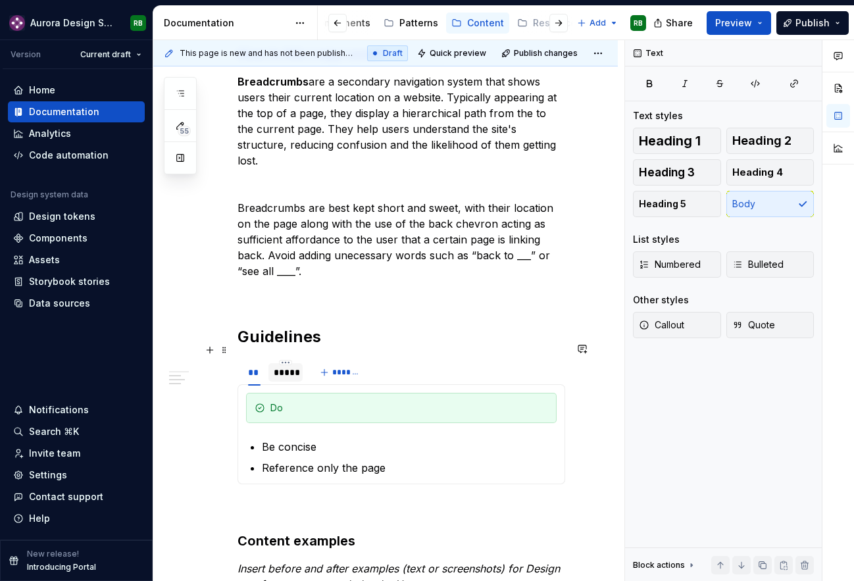
click at [301, 363] on div "*****" at bounding box center [285, 372] width 34 height 18
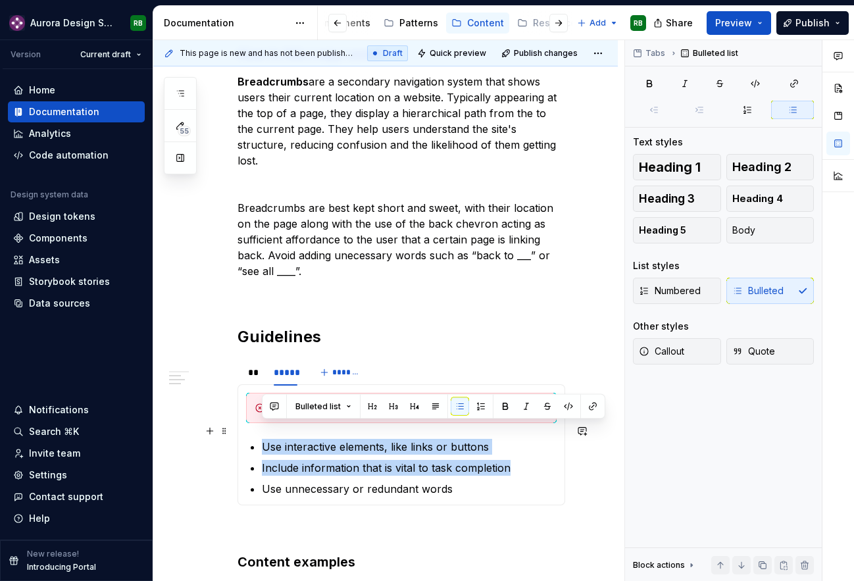
drag, startPoint x: 513, startPoint y: 452, endPoint x: 258, endPoint y: 435, distance: 255.1
click at [258, 435] on section-item-column "Don't Use interactive elements, like links or buttons Include information that …" at bounding box center [401, 445] width 310 height 104
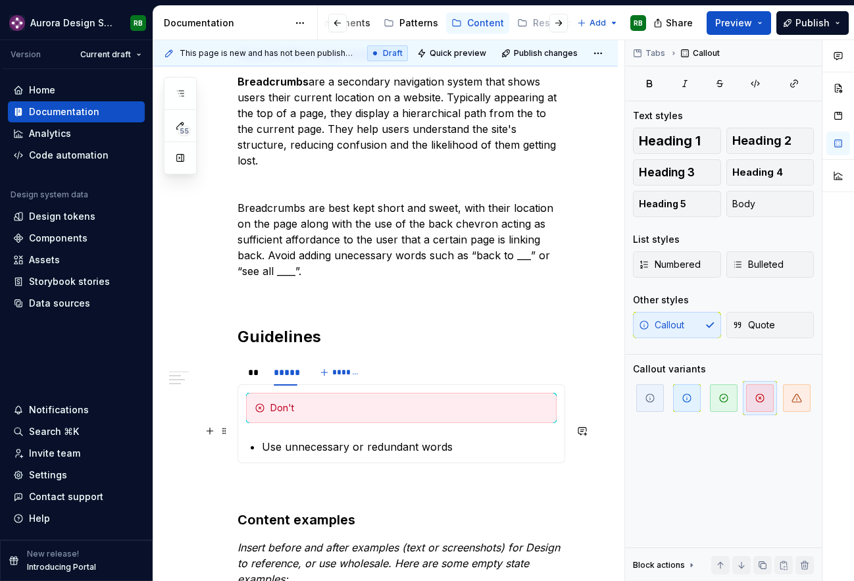
click at [263, 439] on p "Use unnecessary or redundant words" at bounding box center [409, 447] width 295 height 16
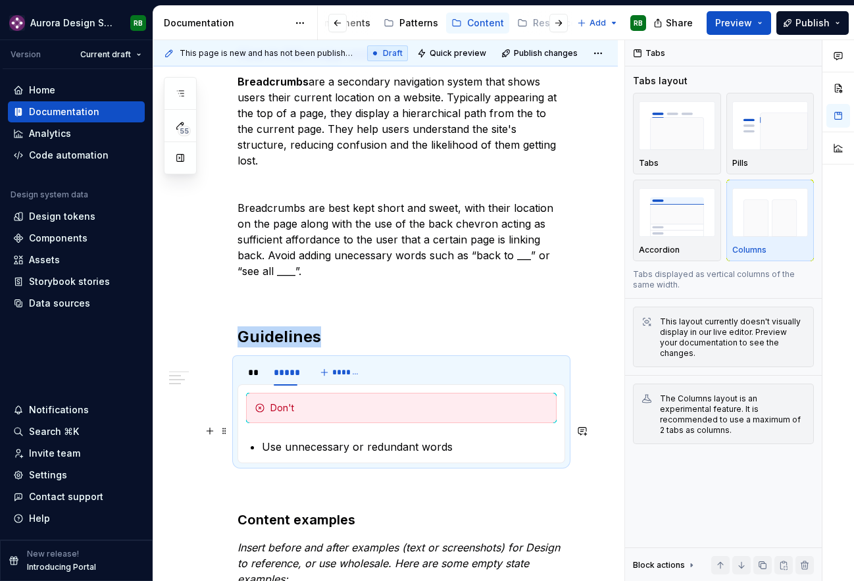
click at [465, 439] on p "Use unnecessary or redundant words" at bounding box center [409, 447] width 295 height 16
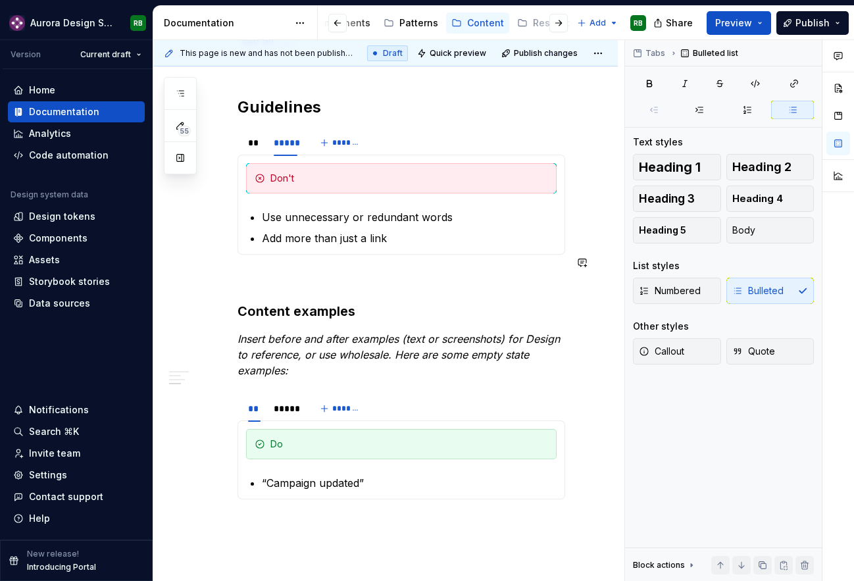
scroll to position [581, 0]
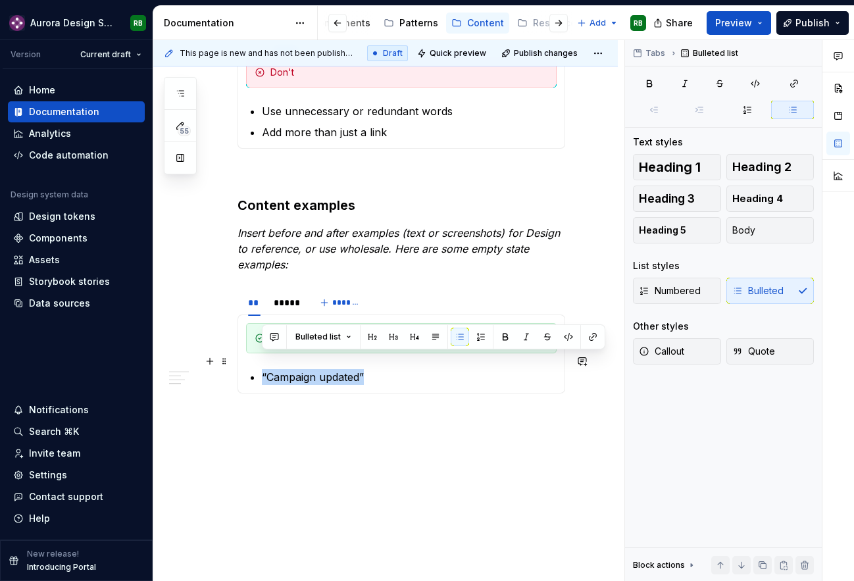
drag, startPoint x: 366, startPoint y: 361, endPoint x: 258, endPoint y: 359, distance: 107.9
click at [258, 359] on section-item-column "Do “Campaign updated”" at bounding box center [401, 354] width 310 height 62
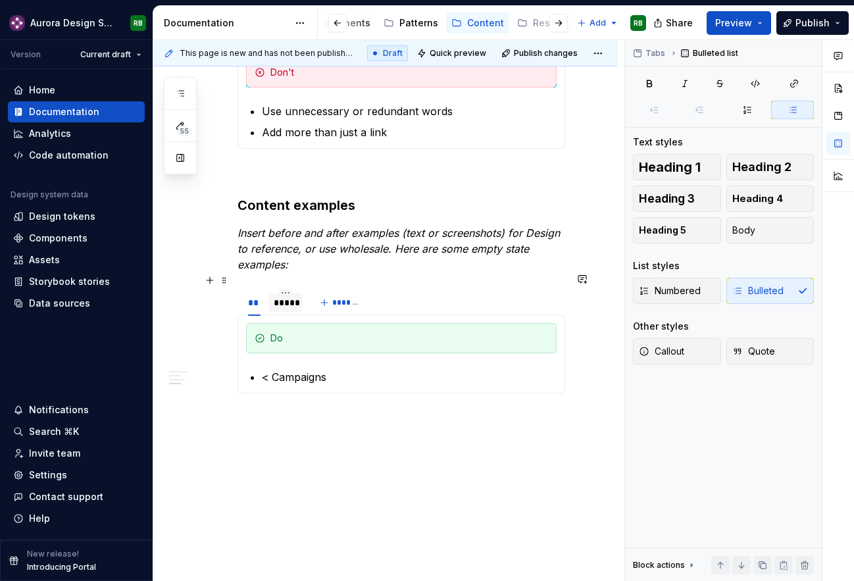
click at [289, 294] on div "*****" at bounding box center [285, 302] width 34 height 18
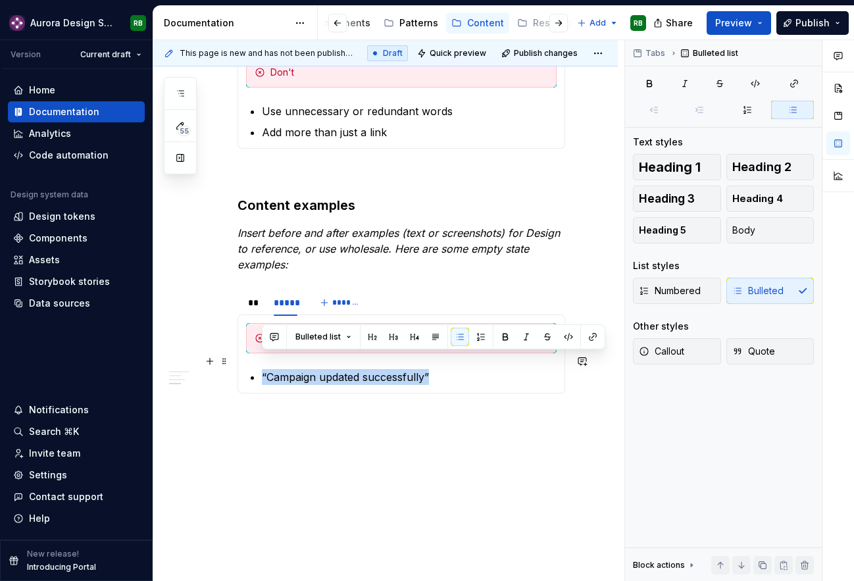
drag, startPoint x: 262, startPoint y: 361, endPoint x: 431, endPoint y: 364, distance: 169.7
click at [431, 369] on p "“Campaign updated successfully”" at bounding box center [409, 377] width 295 height 16
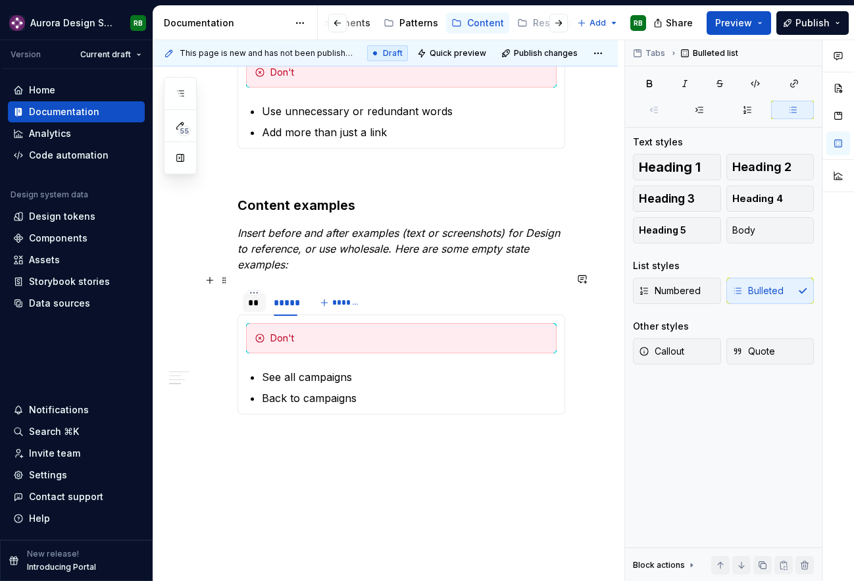
click at [256, 296] on div "**" at bounding box center [254, 302] width 12 height 13
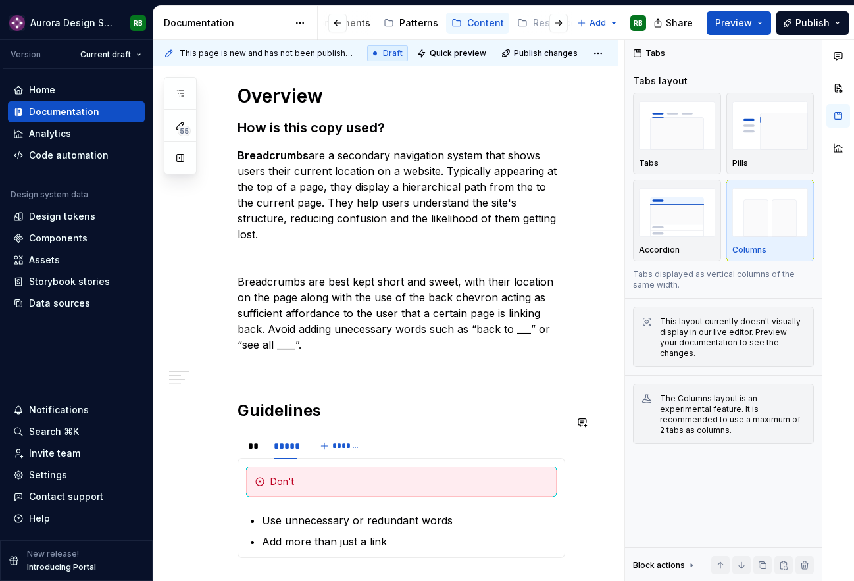
scroll to position [171, 0]
click at [334, 362] on p at bounding box center [400, 370] width 327 height 16
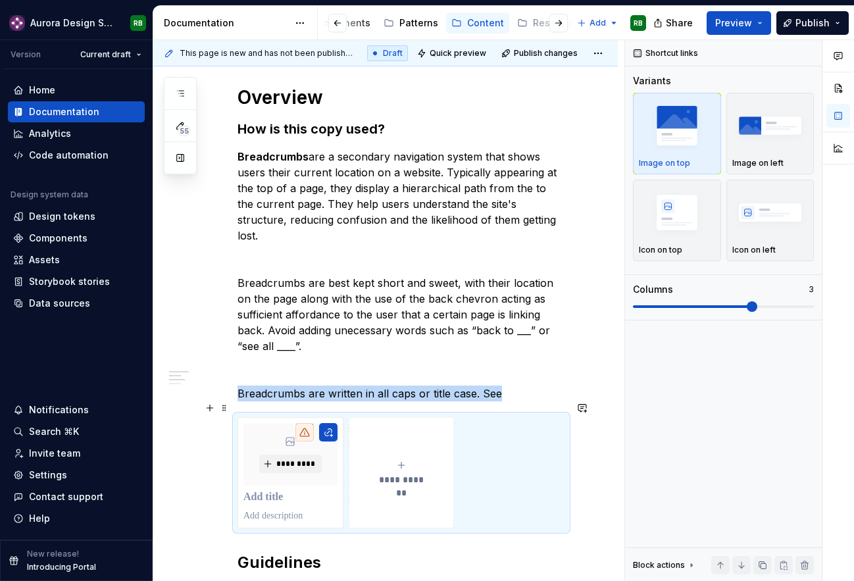
click at [393, 473] on span "**********" at bounding box center [401, 479] width 57 height 13
type textarea "*"
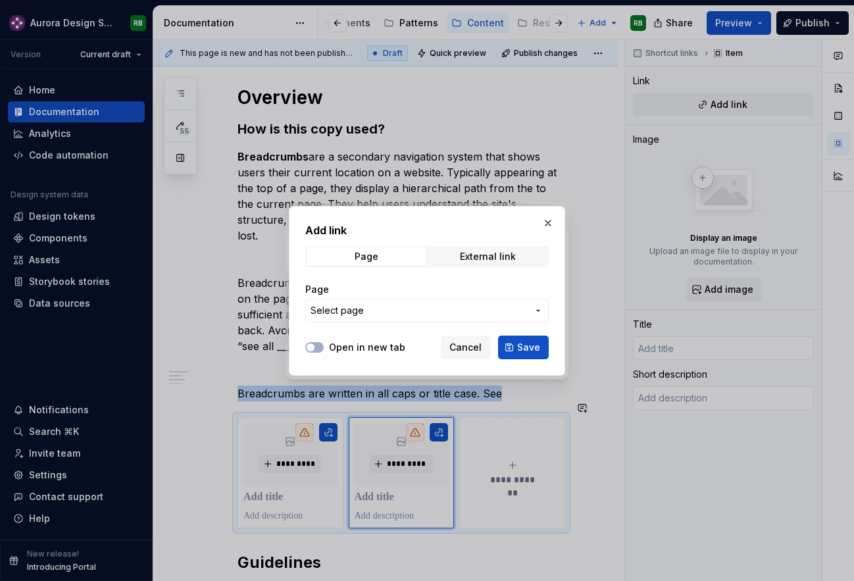
click at [390, 308] on span "Select page" at bounding box center [418, 310] width 217 height 13
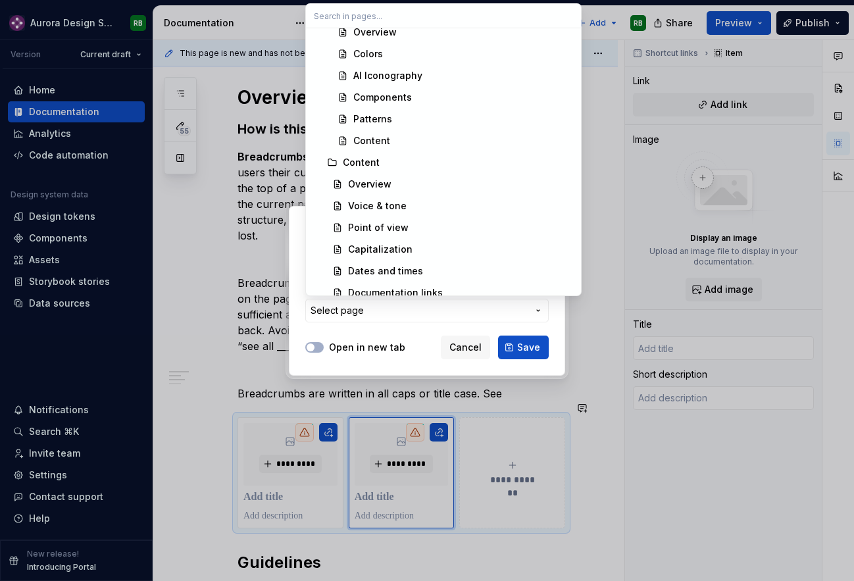
scroll to position [4342, 0]
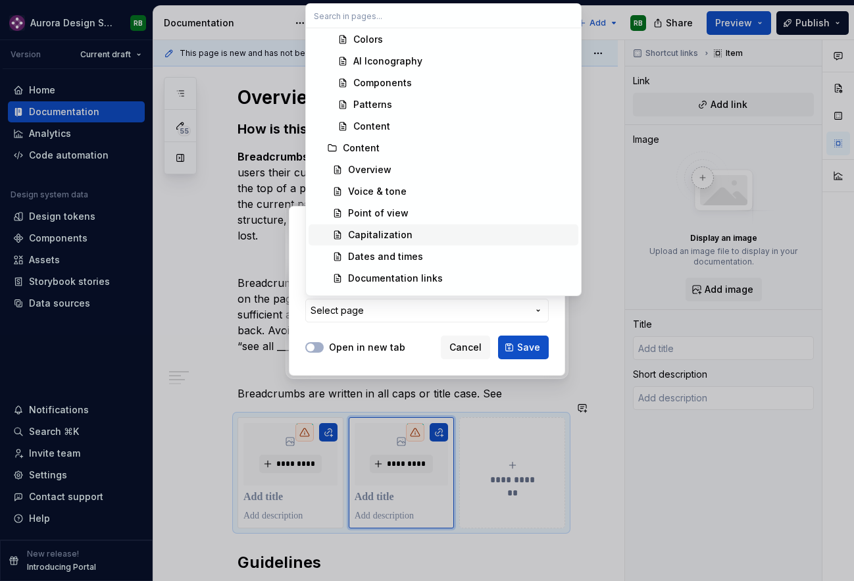
click at [405, 240] on div "Capitalization" at bounding box center [380, 234] width 64 height 13
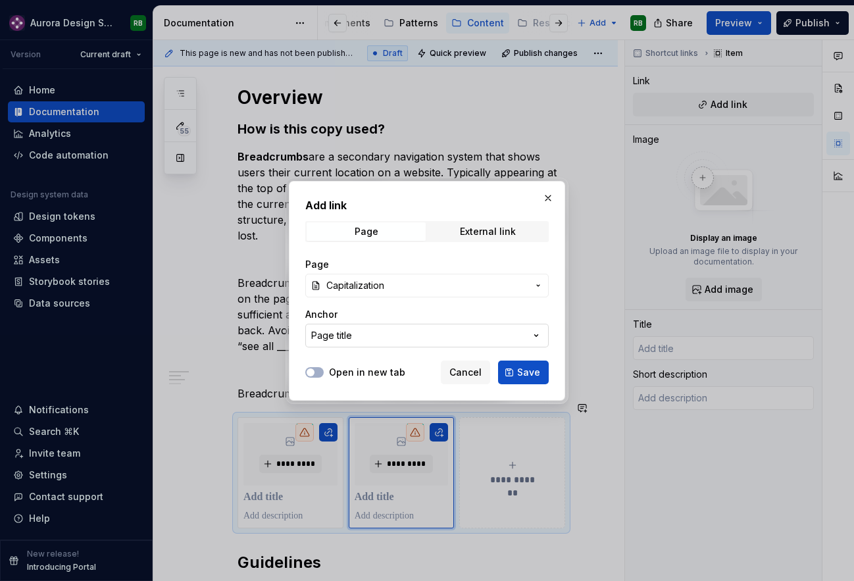
click at [428, 329] on button "Page title" at bounding box center [426, 336] width 243 height 24
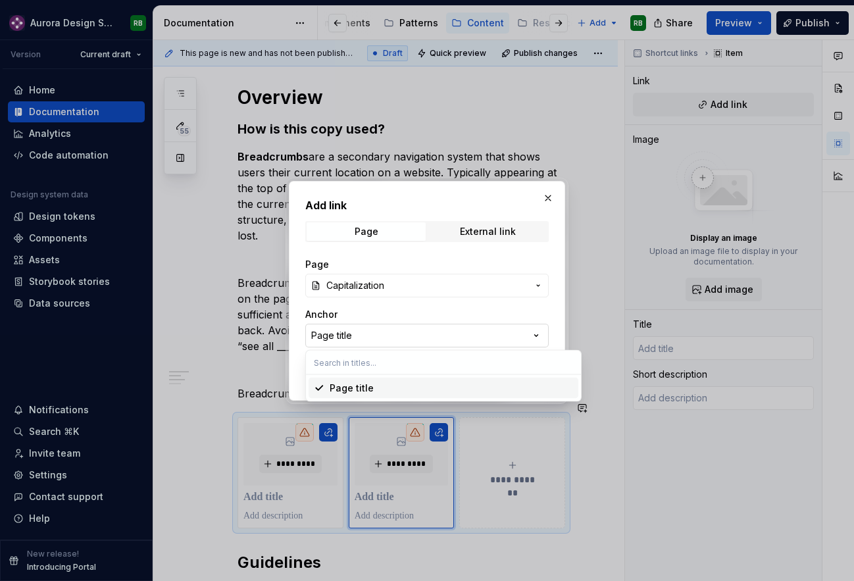
click at [428, 329] on div "Add link Page External link Page Capitalization Anchor Page title Open in new t…" at bounding box center [427, 290] width 854 height 581
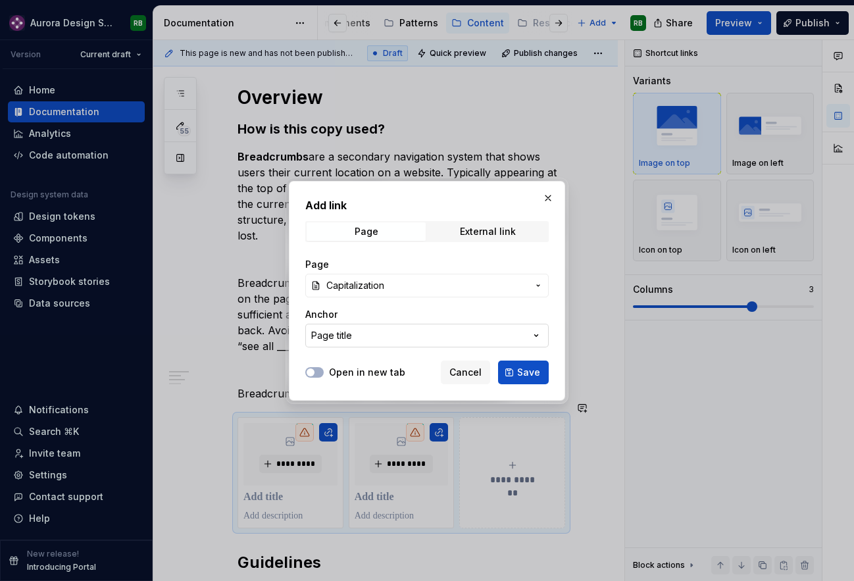
click at [473, 324] on button "Page title" at bounding box center [426, 336] width 243 height 24
type input "bread"
click at [425, 341] on div "Add link Page External link Page Capitalization Anchor Page title Open in new t…" at bounding box center [427, 290] width 854 height 581
click at [507, 373] on button "Save" at bounding box center [523, 372] width 51 height 24
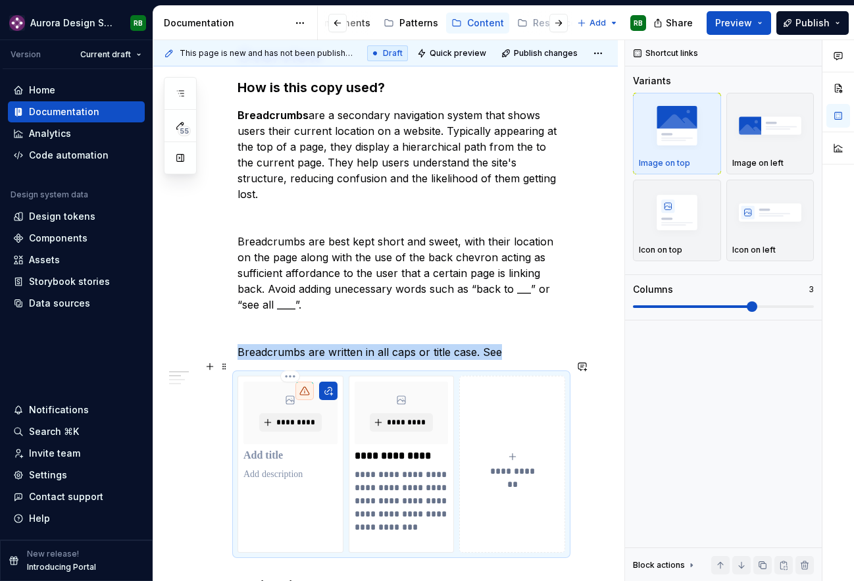
scroll to position [251, 0]
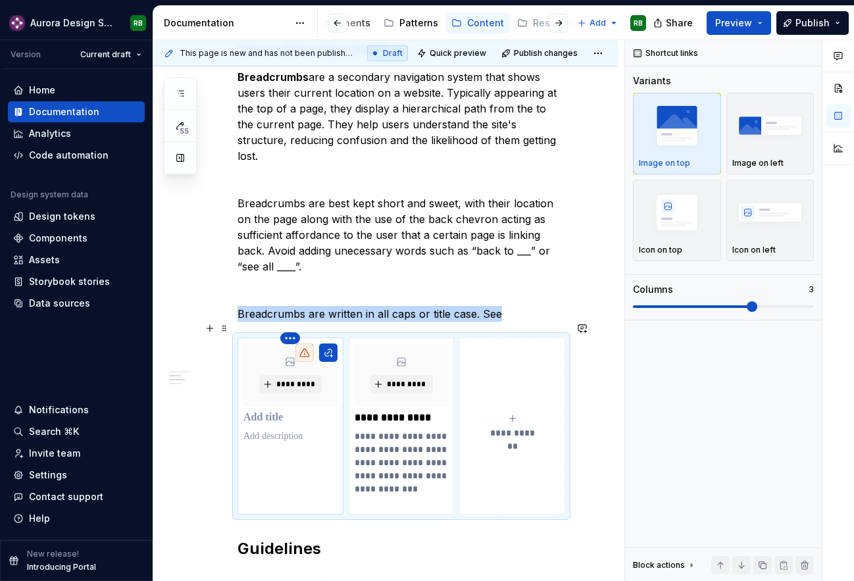
click at [291, 320] on html "Aurora Design System RB Version Current draft Home Documentation Analytics Code…" at bounding box center [427, 290] width 854 height 581
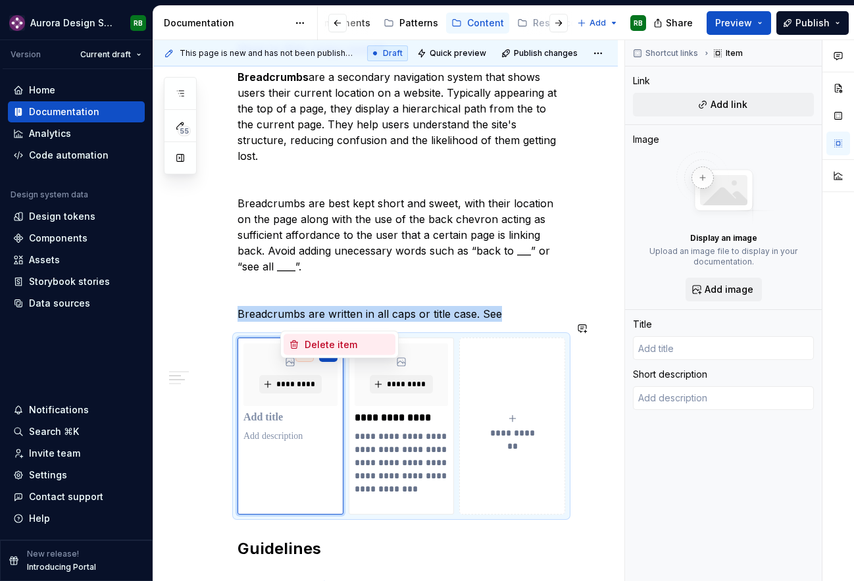
click at [301, 342] on div "Delete item" at bounding box center [339, 344] width 112 height 21
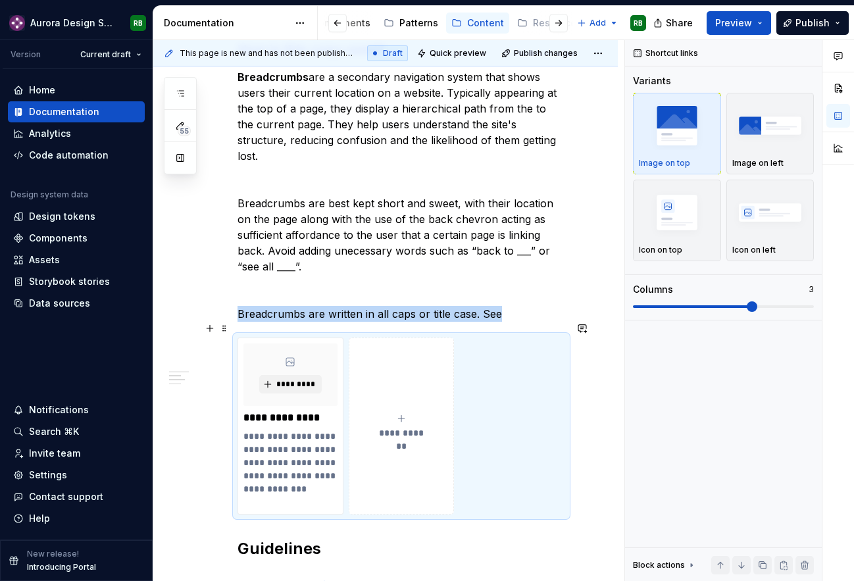
click at [498, 402] on div "**********" at bounding box center [400, 425] width 327 height 177
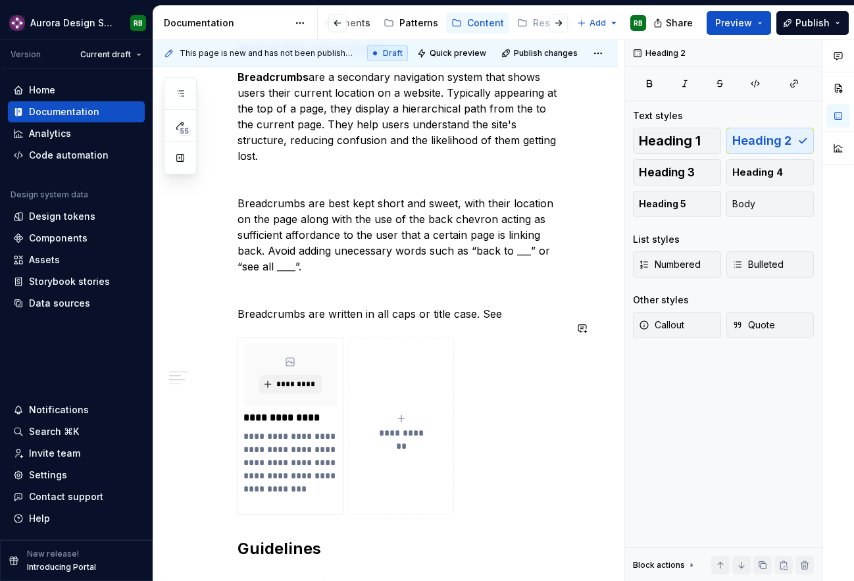
click at [297, 509] on div "**********" at bounding box center [400, 489] width 327 height 966
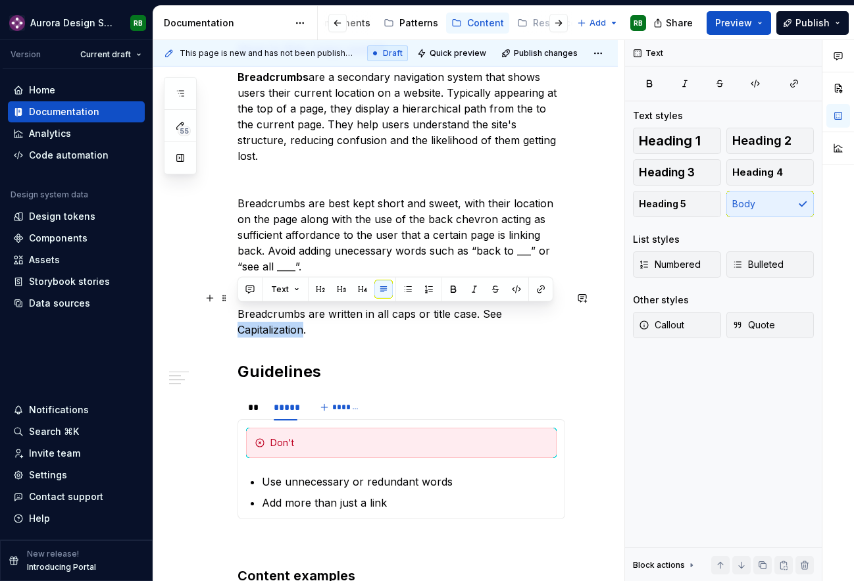
drag, startPoint x: 304, startPoint y: 314, endPoint x: 238, endPoint y: 318, distance: 65.9
click at [238, 318] on p "Breadcrumbs are written in all caps or title case. See Capitalization." at bounding box center [400, 322] width 327 height 32
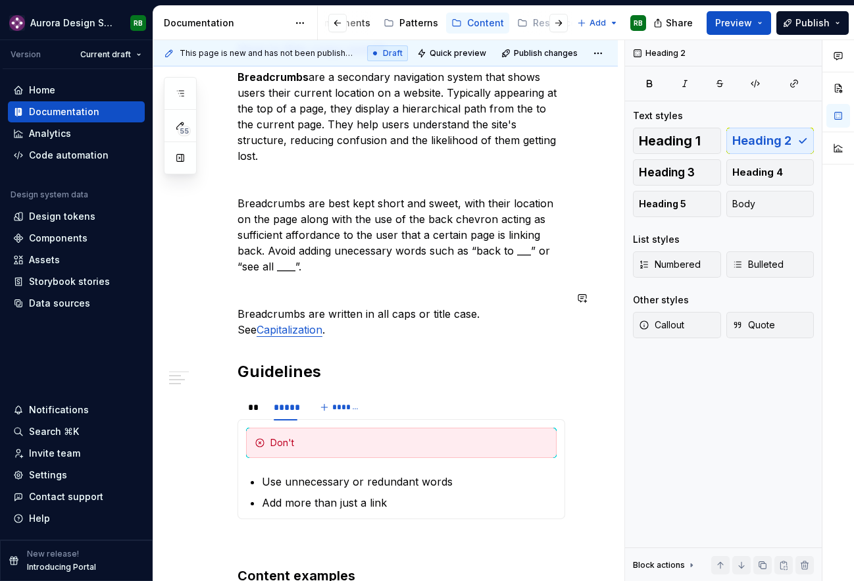
click at [393, 325] on div "Overview How is this copy used? Breadcrumbs are a secondary navigation system t…" at bounding box center [400, 400] width 327 height 789
click at [374, 308] on p "Breadcrumbs are written in all caps or title case. See Capitalization ." at bounding box center [400, 322] width 327 height 32
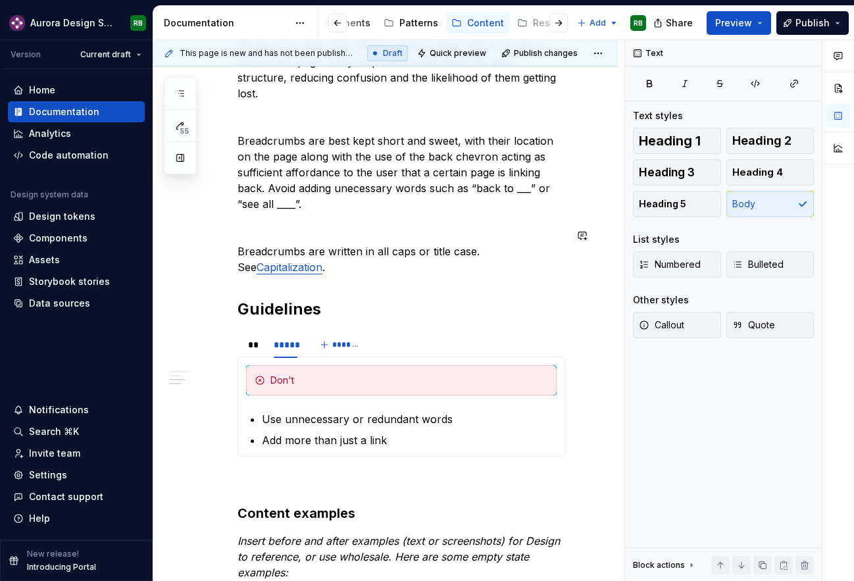
scroll to position [337, 0]
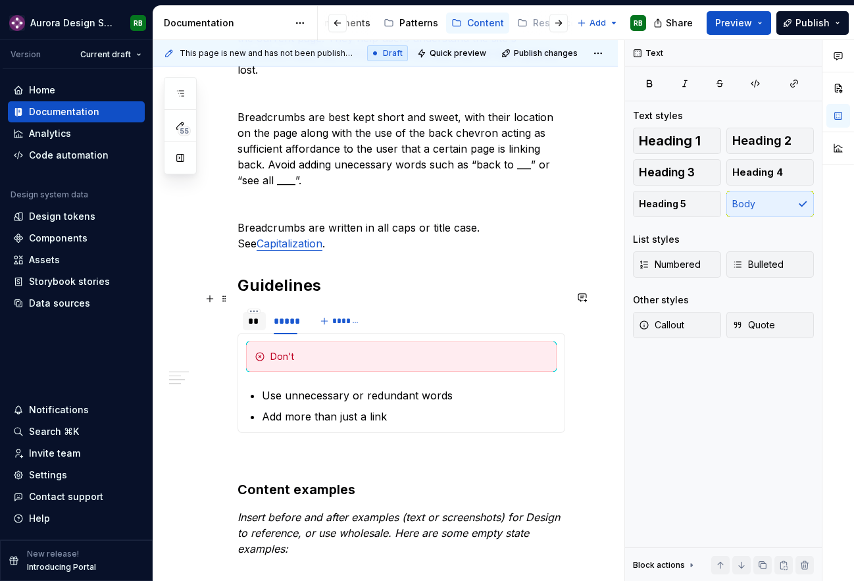
click at [264, 312] on div "**" at bounding box center [254, 321] width 23 height 18
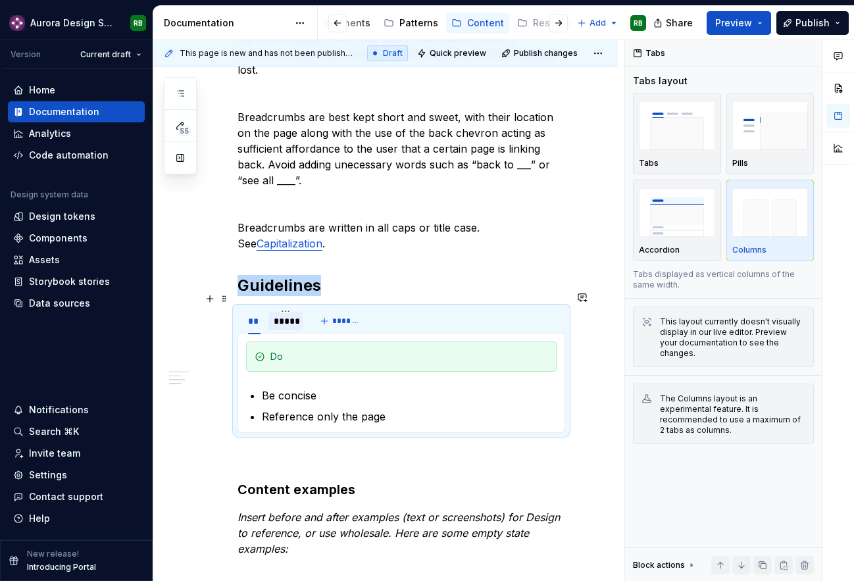
click at [281, 314] on div "*****" at bounding box center [286, 320] width 24 height 13
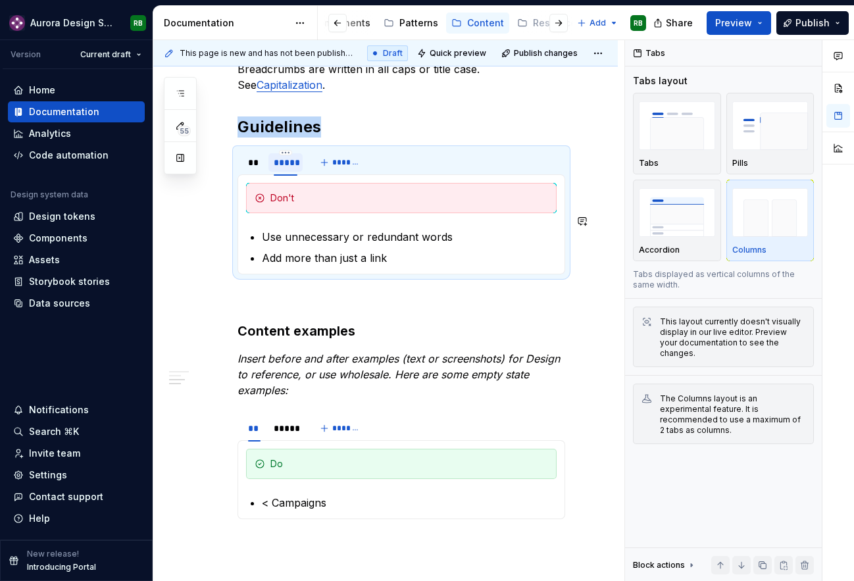
scroll to position [533, 0]
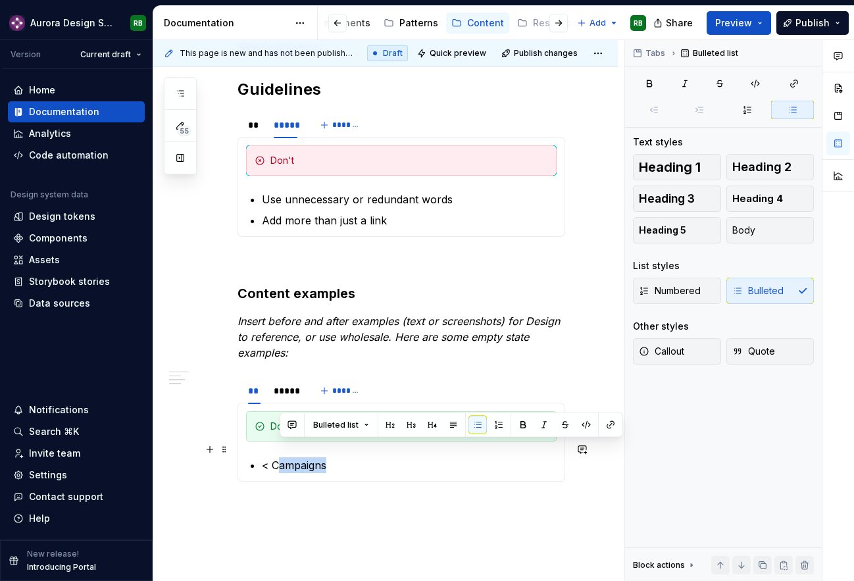
drag, startPoint x: 279, startPoint y: 452, endPoint x: 332, endPoint y: 448, distance: 52.8
click at [332, 457] on p "< Campaigns" at bounding box center [409, 465] width 295 height 16
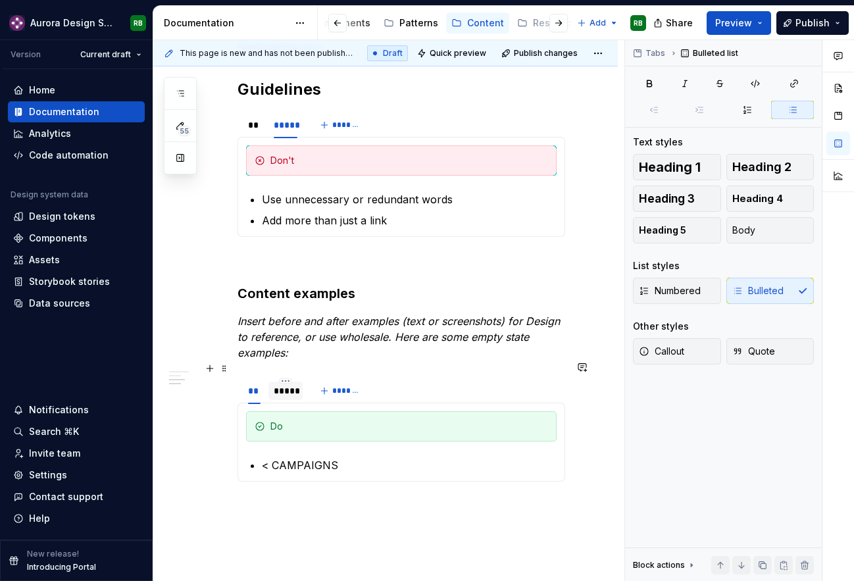
click at [274, 384] on div "*****" at bounding box center [286, 390] width 24 height 13
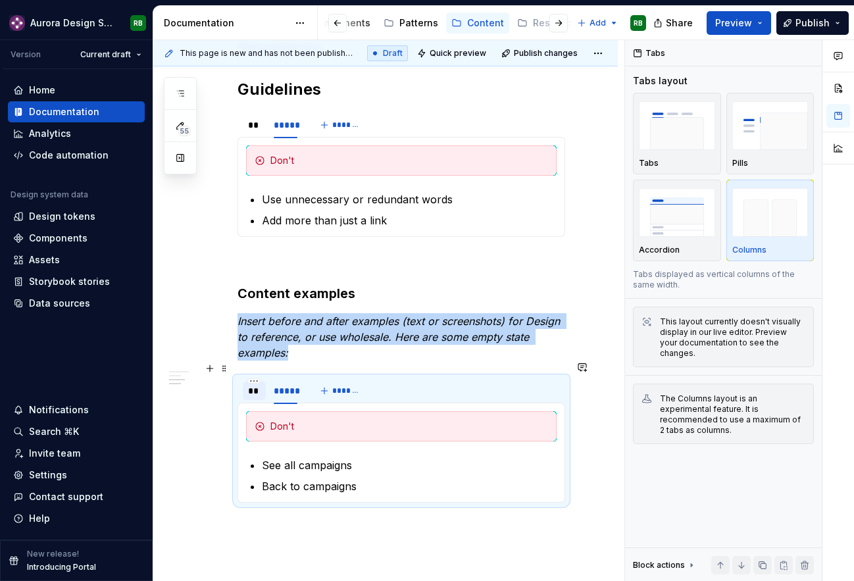
click at [248, 384] on div "**" at bounding box center [254, 390] width 12 height 13
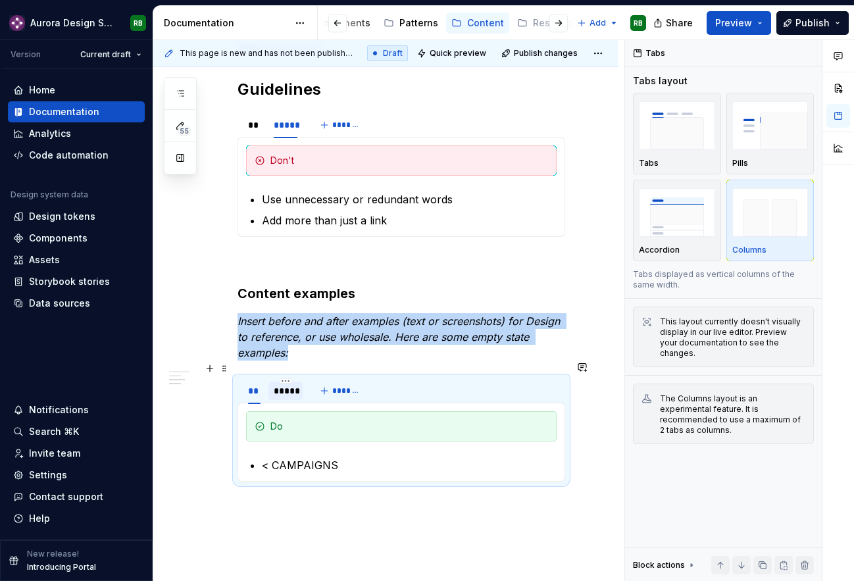
click at [290, 384] on div "*****" at bounding box center [286, 390] width 24 height 13
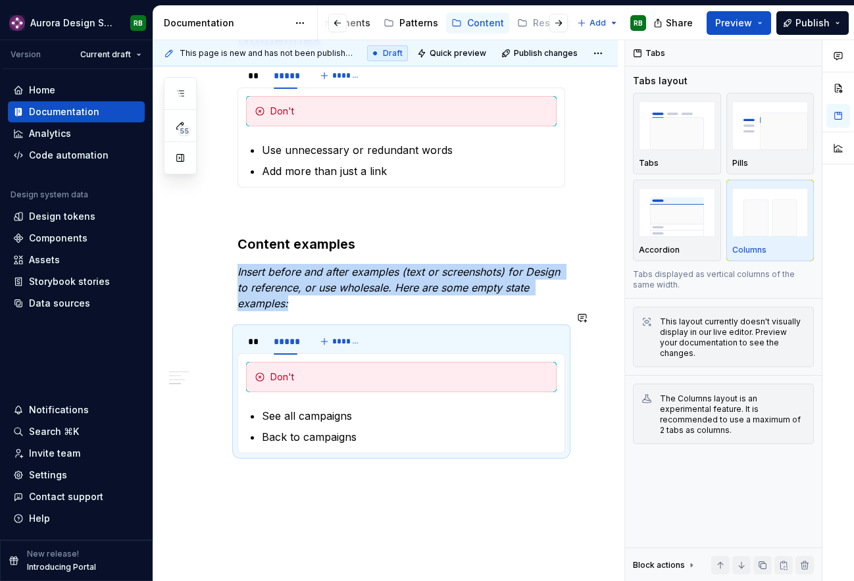
scroll to position [644, 0]
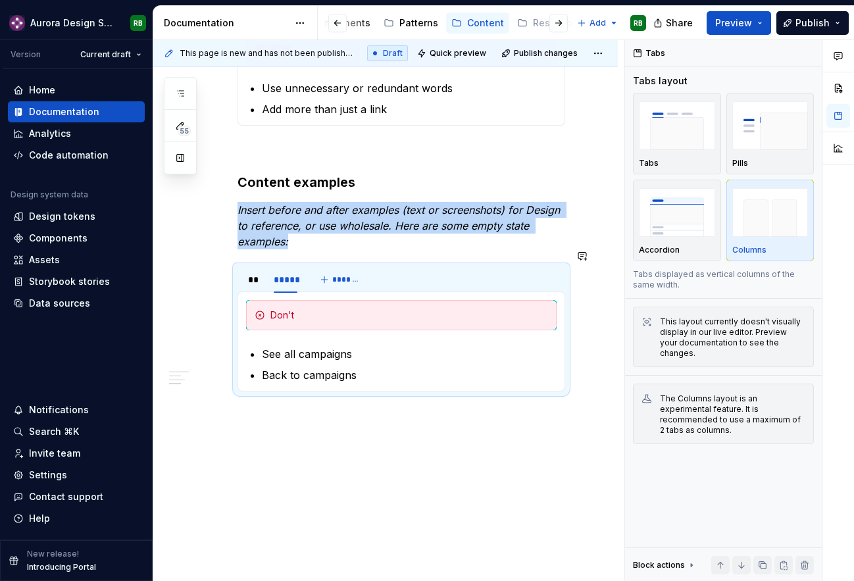
click at [299, 414] on div "Overview How is this copy used? Breadcrumbs are a secondary navigation system t…" at bounding box center [400, 26] width 327 height 826
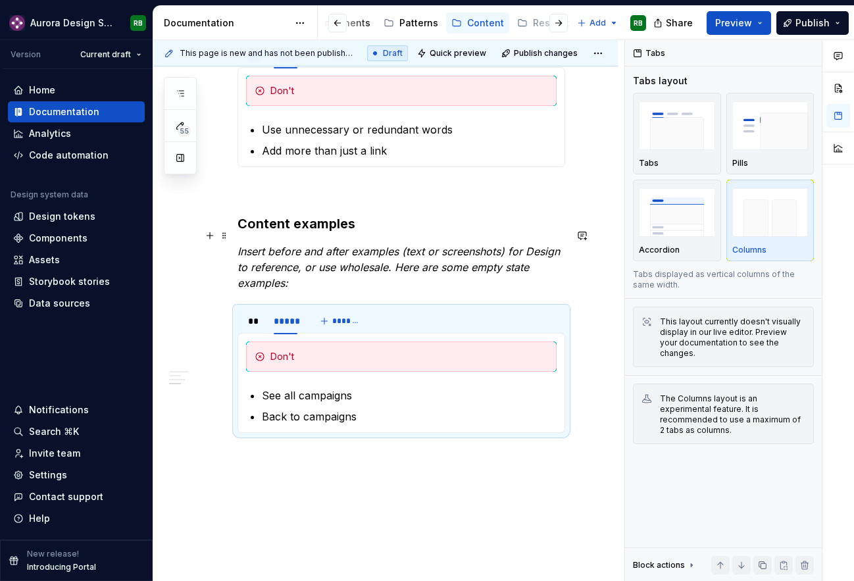
scroll to position [594, 0]
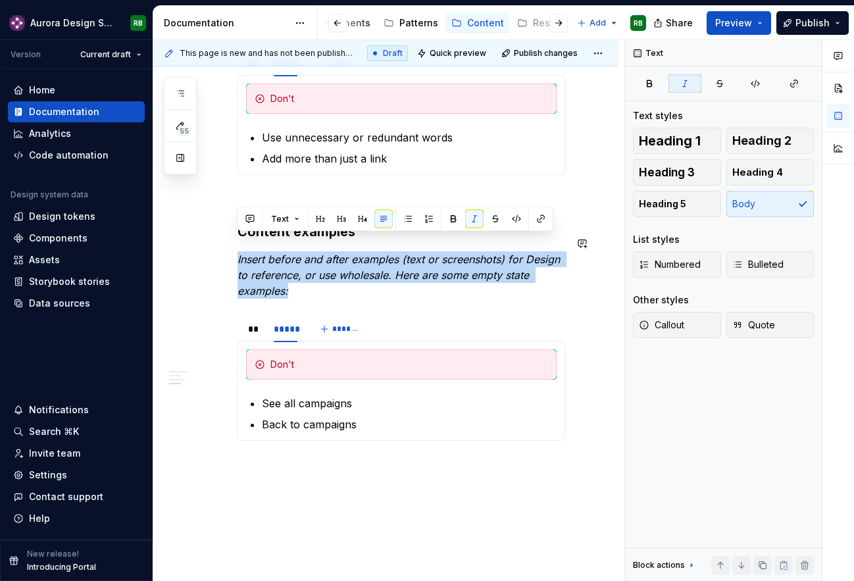
drag, startPoint x: 280, startPoint y: 269, endPoint x: 211, endPoint y: 234, distance: 77.3
click at [211, 234] on div "Overview How is this copy used? Breadcrumbs are a secondary navigation system t…" at bounding box center [385, 146] width 464 height 1032
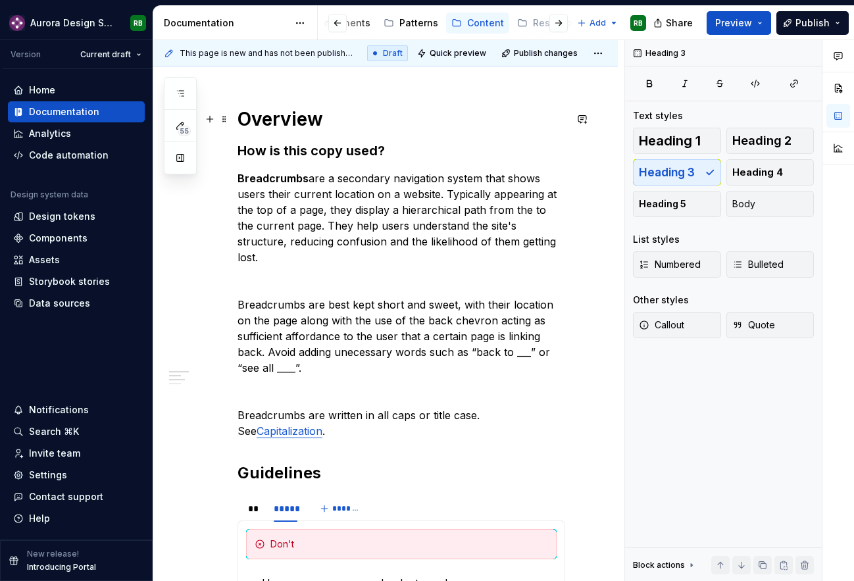
scroll to position [147, 0]
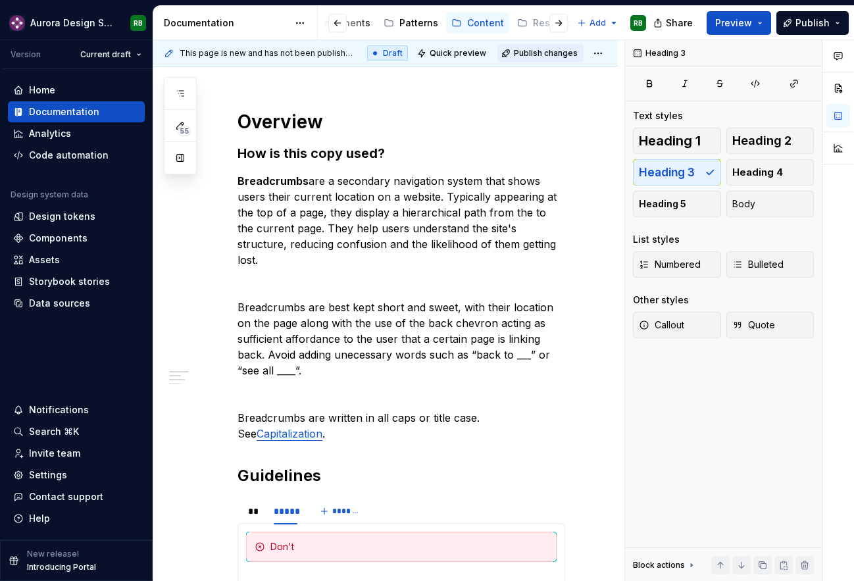
click at [556, 49] on span "Publish changes" at bounding box center [546, 53] width 64 height 11
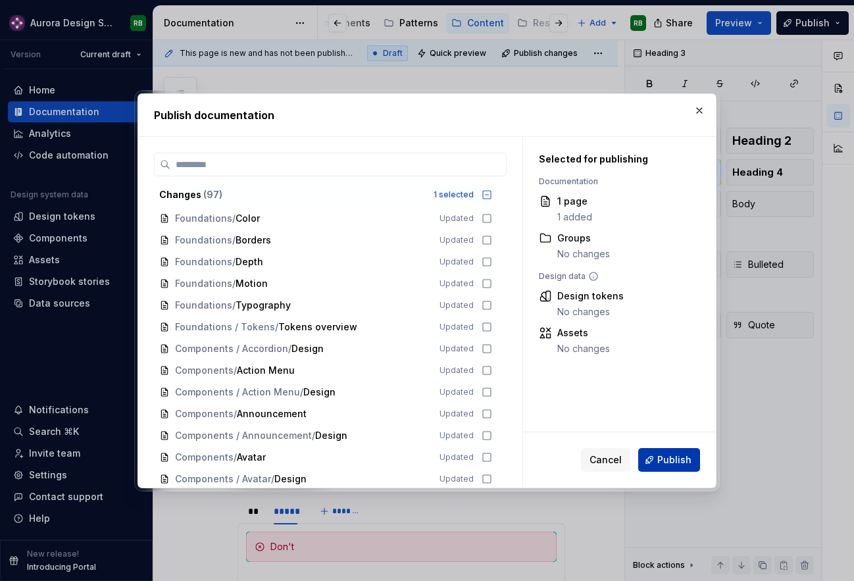
click at [652, 454] on button "Publish" at bounding box center [669, 460] width 62 height 24
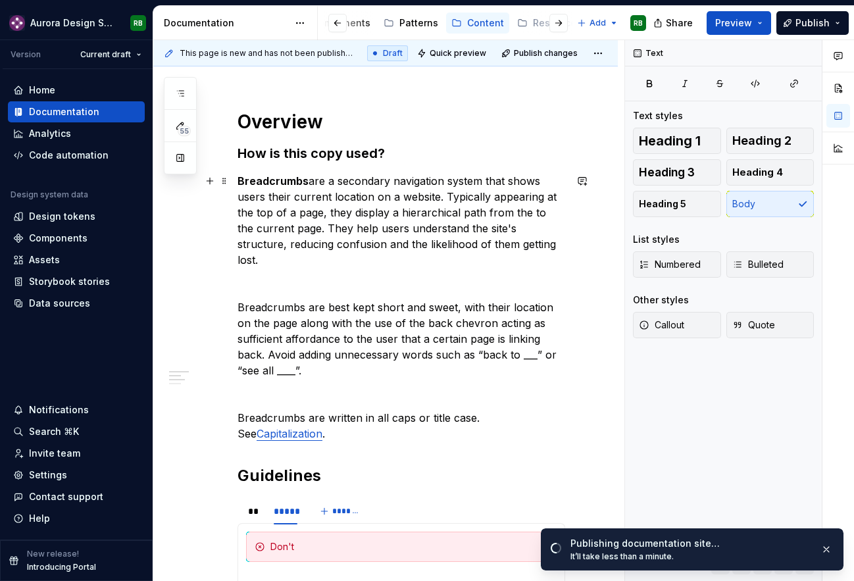
drag, startPoint x: 487, startPoint y: 212, endPoint x: 526, endPoint y: 210, distance: 38.8
click at [523, 210] on p "Breadcrumbs are a secondary navigation system that shows users their current lo…" at bounding box center [400, 220] width 327 height 95
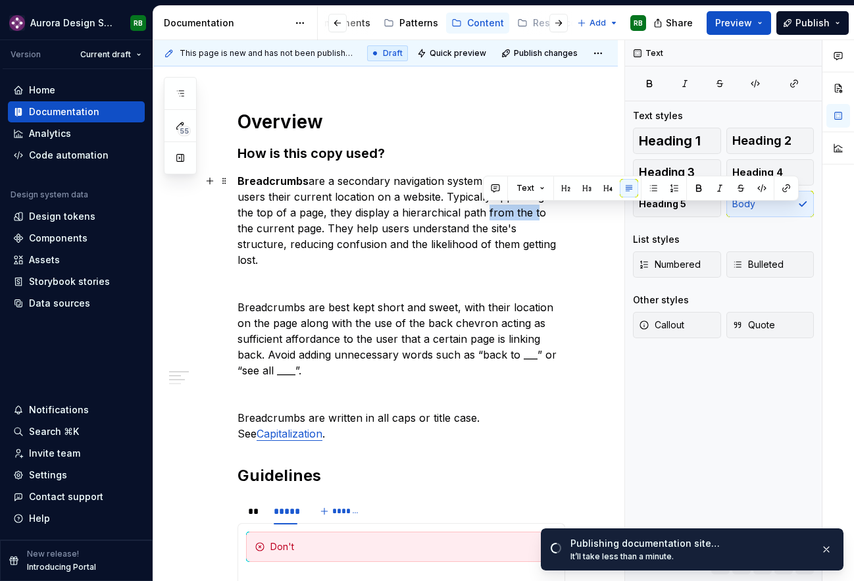
drag, startPoint x: 530, startPoint y: 212, endPoint x: 480, endPoint y: 211, distance: 50.0
click at [480, 211] on p "Breadcrumbs are a secondary navigation system that shows users their current lo…" at bounding box center [400, 220] width 327 height 95
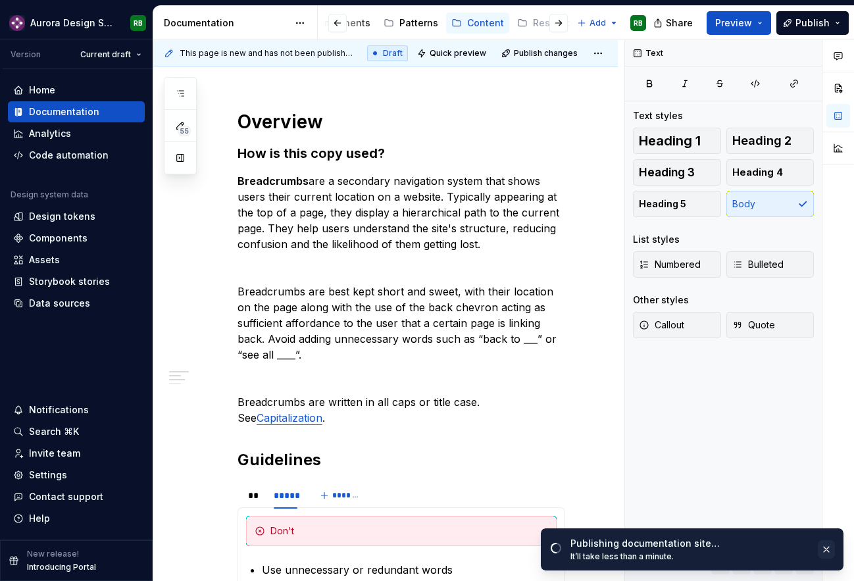
click at [825, 544] on button "button" at bounding box center [825, 549] width 17 height 18
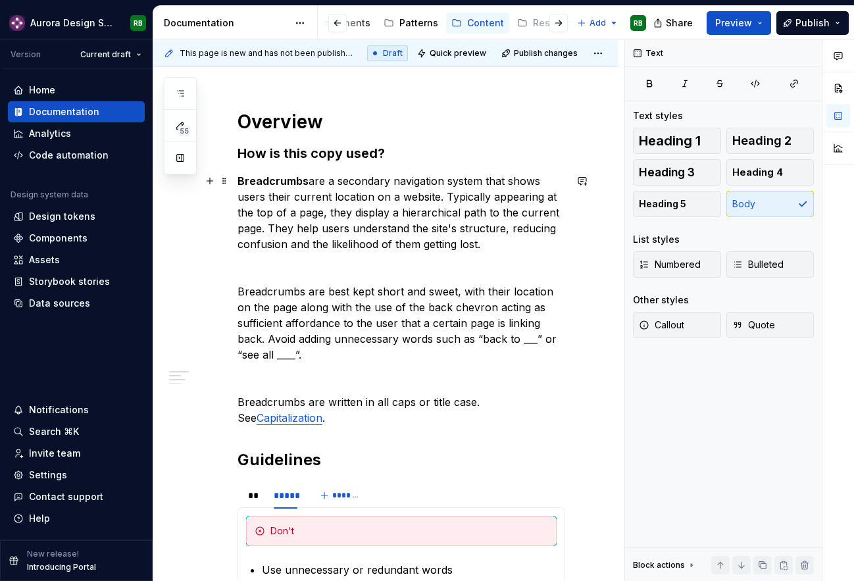
click at [531, 249] on p "Breadcrumbs are a secondary navigation system that shows users their current lo…" at bounding box center [400, 212] width 327 height 79
click at [539, 53] on span "Publish changes" at bounding box center [546, 53] width 64 height 11
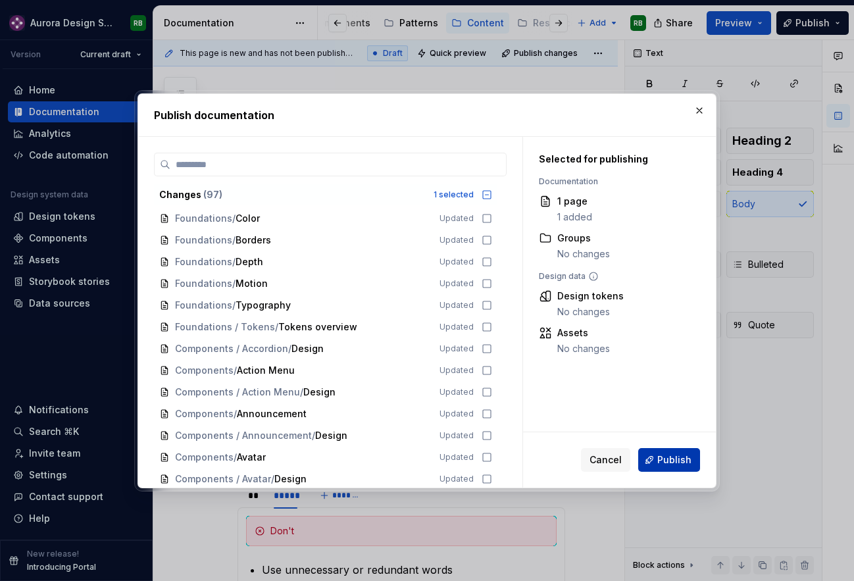
click at [669, 450] on button "Publish" at bounding box center [669, 460] width 62 height 24
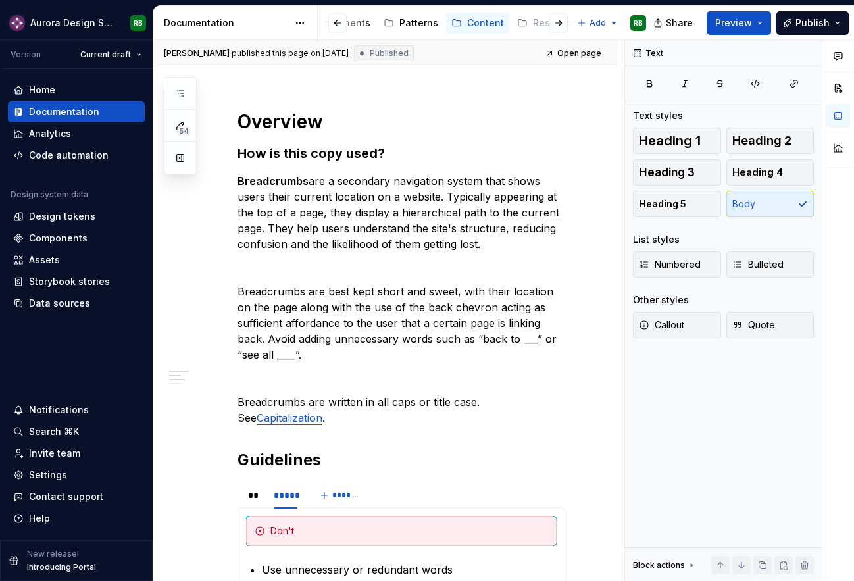
drag, startPoint x: 213, startPoint y: 375, endPoint x: 375, endPoint y: 5, distance: 404.0
click at [818, 21] on span "Publish" at bounding box center [812, 22] width 34 height 13
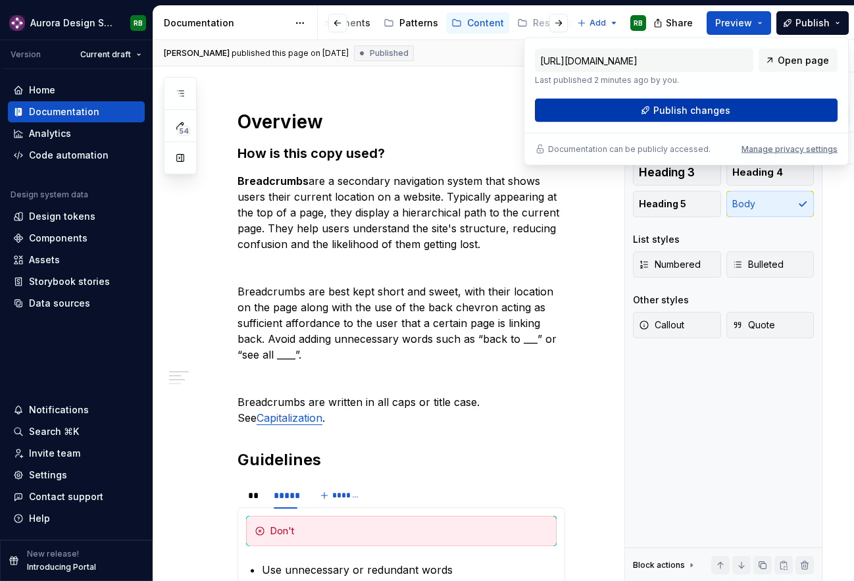
click at [721, 110] on span "Publish changes" at bounding box center [691, 110] width 77 height 13
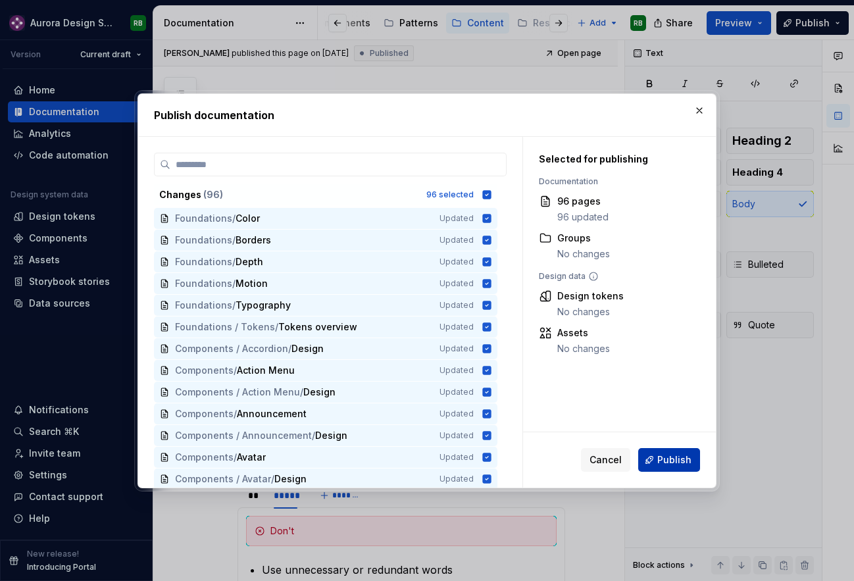
click at [669, 460] on span "Publish" at bounding box center [674, 459] width 34 height 13
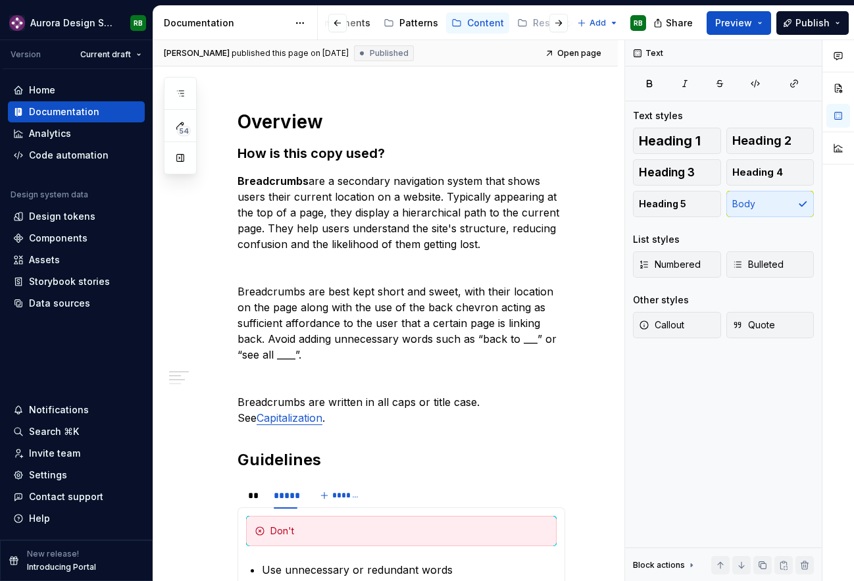
type textarea "*"
